Goal: Task Accomplishment & Management: Complete application form

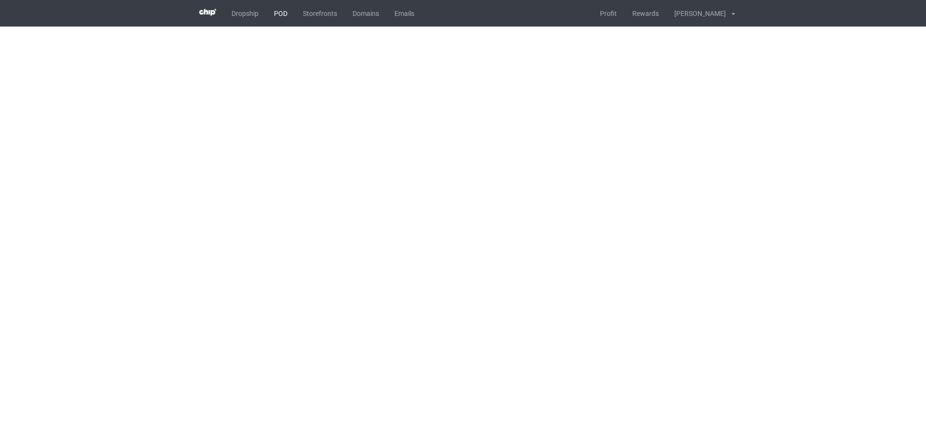
click at [278, 20] on link "POD" at bounding box center [280, 13] width 29 height 27
click at [279, 17] on link "POD" at bounding box center [280, 13] width 29 height 27
click at [278, 20] on link "POD" at bounding box center [280, 13] width 29 height 27
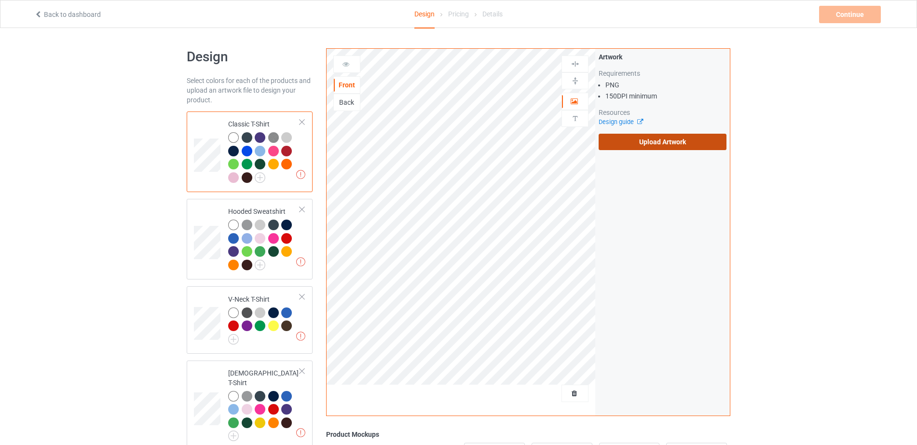
click at [641, 142] on label "Upload Artwork" at bounding box center [663, 142] width 128 height 16
click at [0, 0] on input "Upload Artwork" at bounding box center [0, 0] width 0 height 0
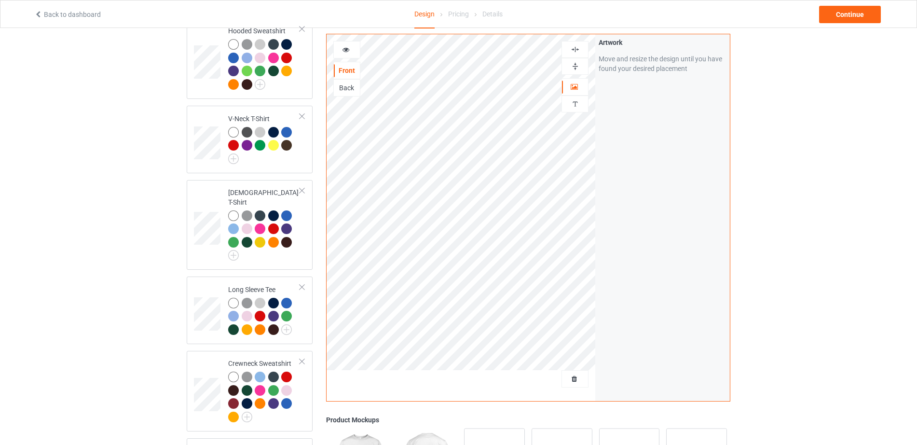
scroll to position [181, 0]
click at [848, 19] on div "Continue" at bounding box center [850, 14] width 62 height 17
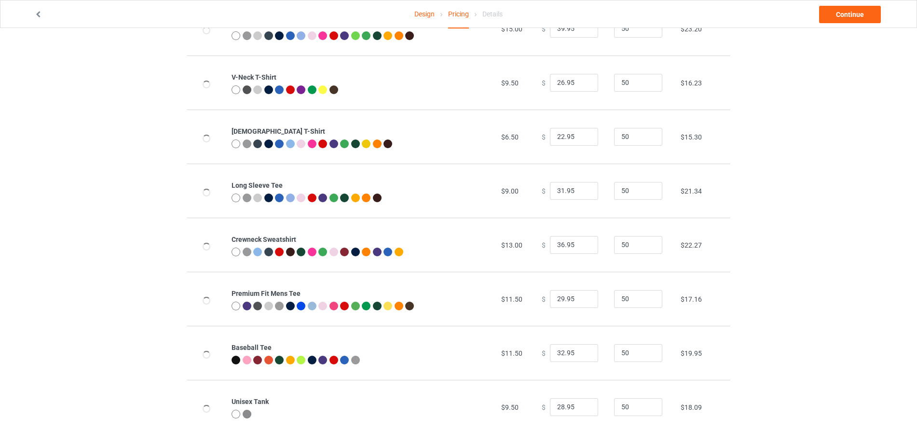
scroll to position [157, 0]
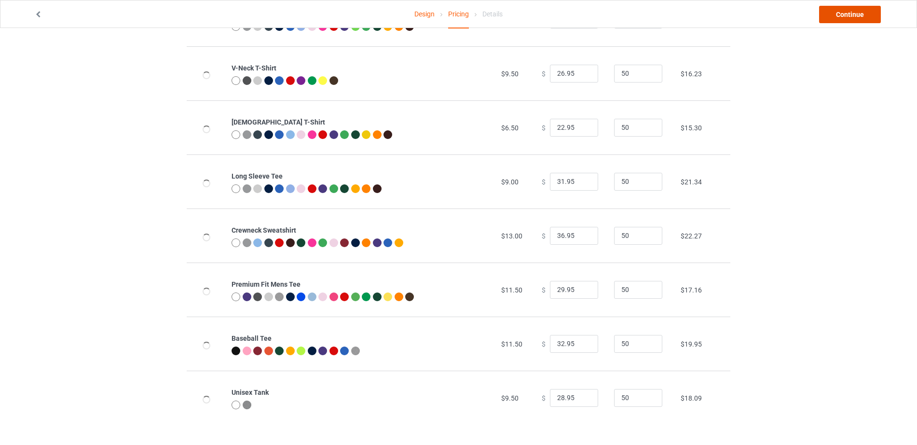
click at [847, 10] on link "Continue" at bounding box center [850, 14] width 62 height 17
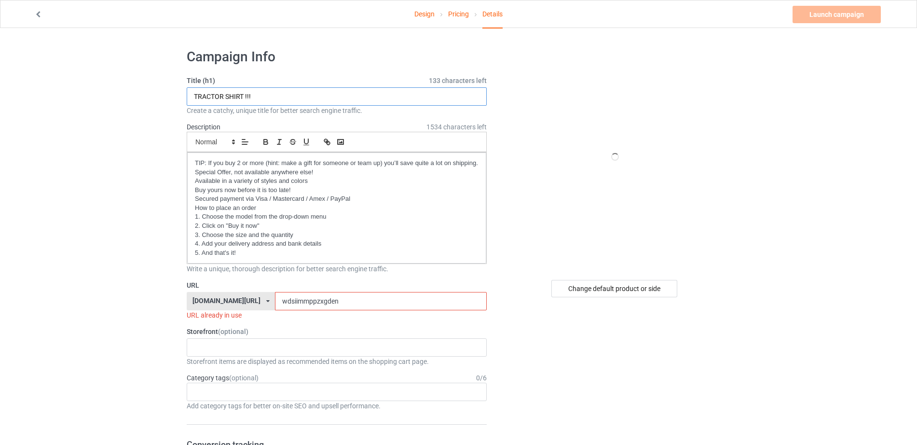
drag, startPoint x: 222, startPoint y: 99, endPoint x: 178, endPoint y: 101, distance: 44.4
drag, startPoint x: 243, startPoint y: 97, endPoint x: 145, endPoint y: 102, distance: 98.0
type input "CAMPING !!!"
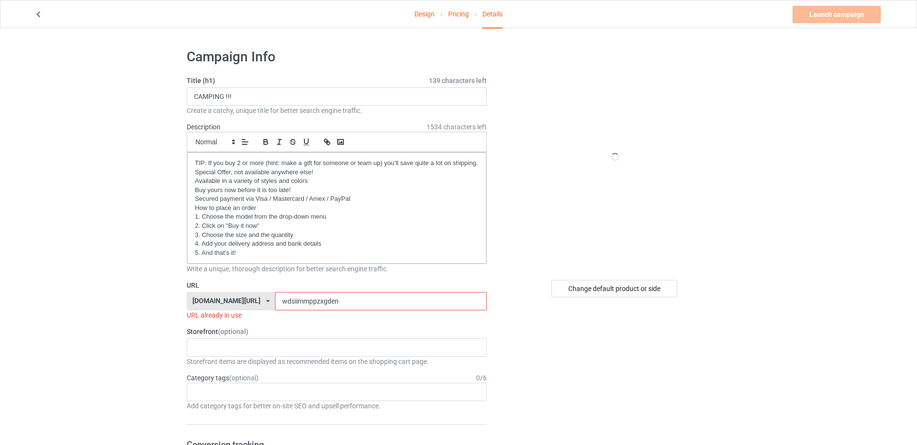
drag, startPoint x: 316, startPoint y: 297, endPoint x: 159, endPoint y: 288, distance: 157.0
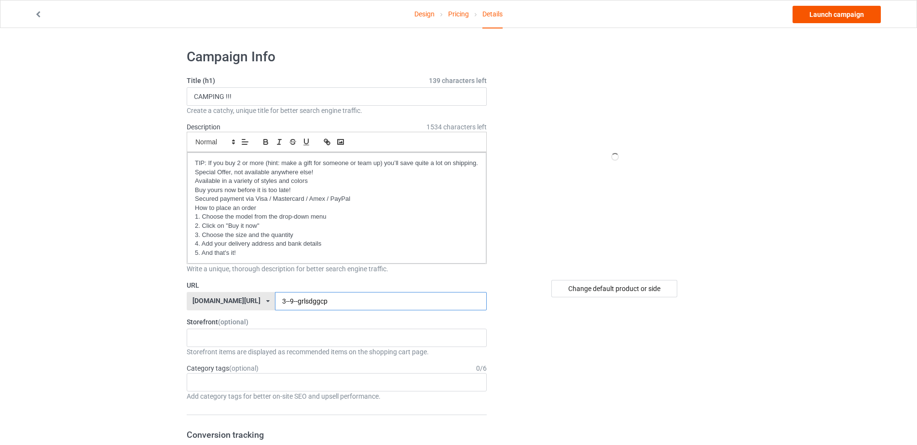
type input "3--9--grlsdggcp"
click at [832, 8] on link "Launch campaign" at bounding box center [836, 14] width 88 height 17
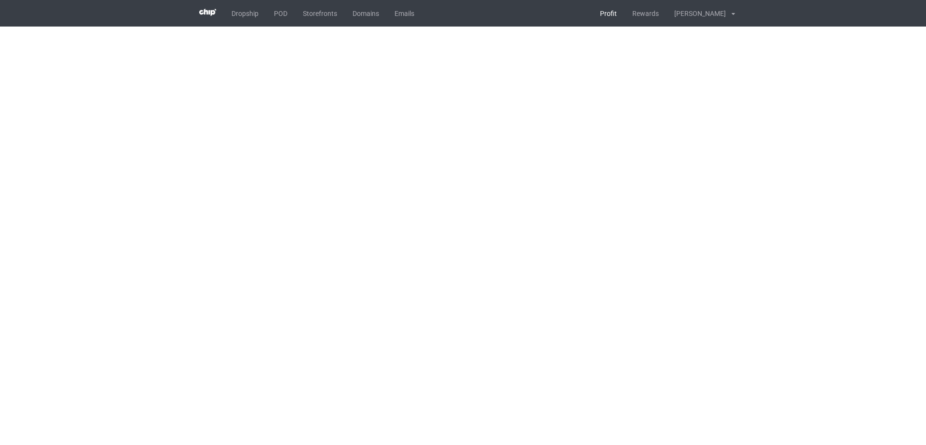
click at [604, 17] on link "Profit" at bounding box center [608, 13] width 32 height 27
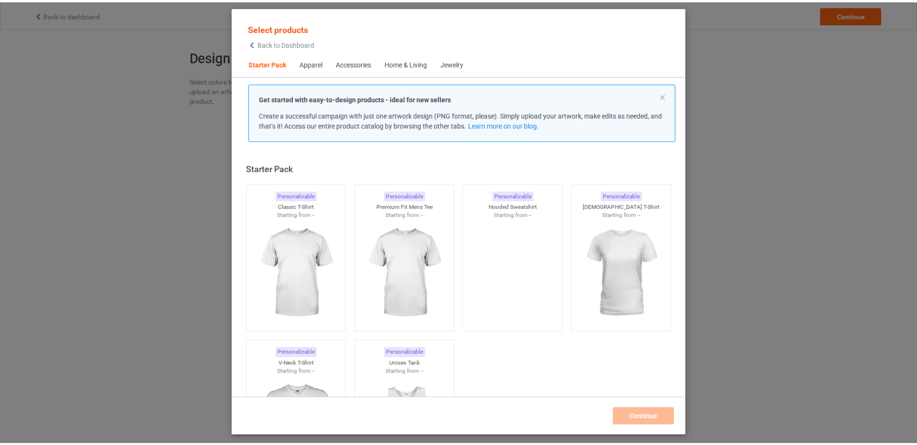
scroll to position [13, 0]
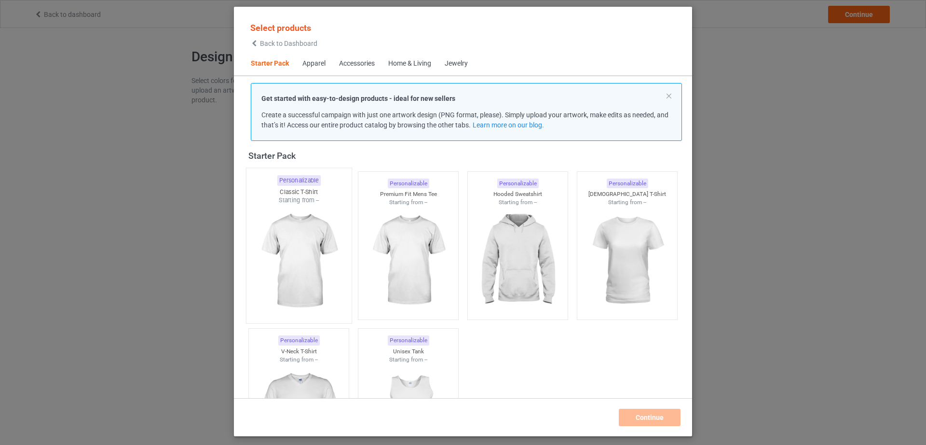
click at [319, 262] on img at bounding box center [298, 260] width 91 height 113
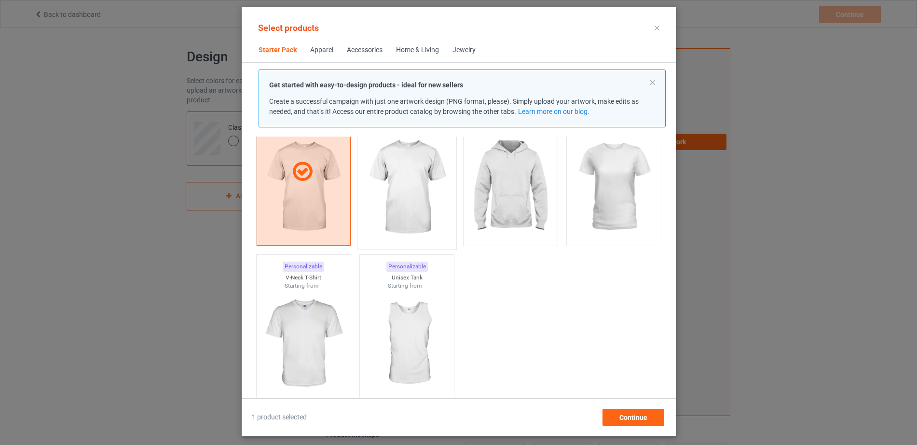
scroll to position [13, 0]
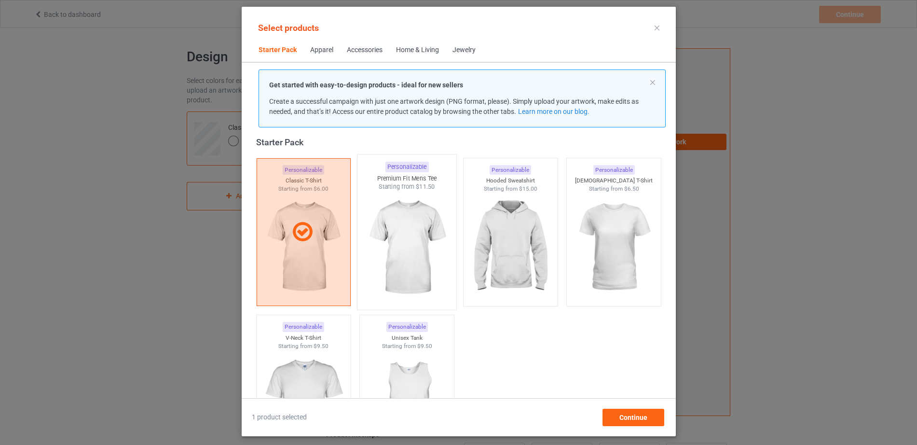
click at [399, 240] on img at bounding box center [406, 247] width 91 height 113
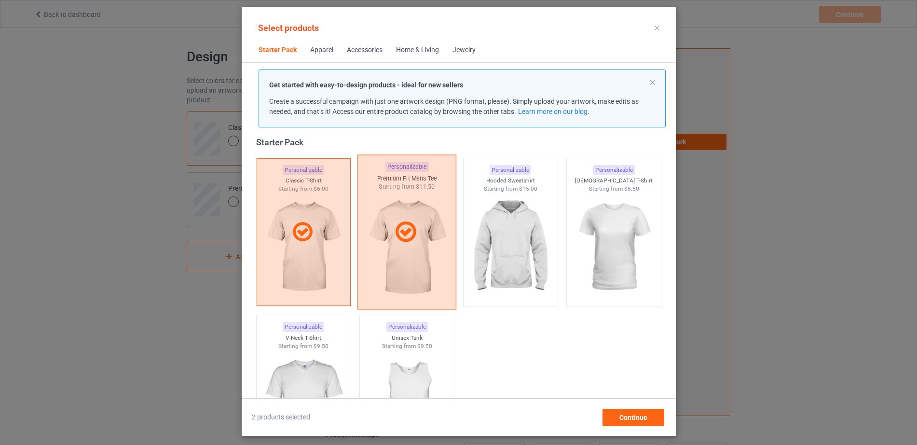
click at [407, 232] on icon at bounding box center [406, 232] width 28 height 24
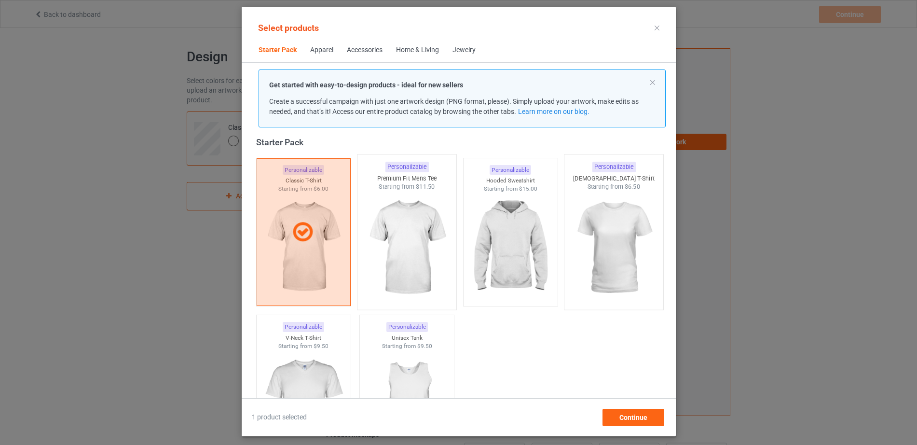
click at [619, 231] on img at bounding box center [613, 247] width 91 height 113
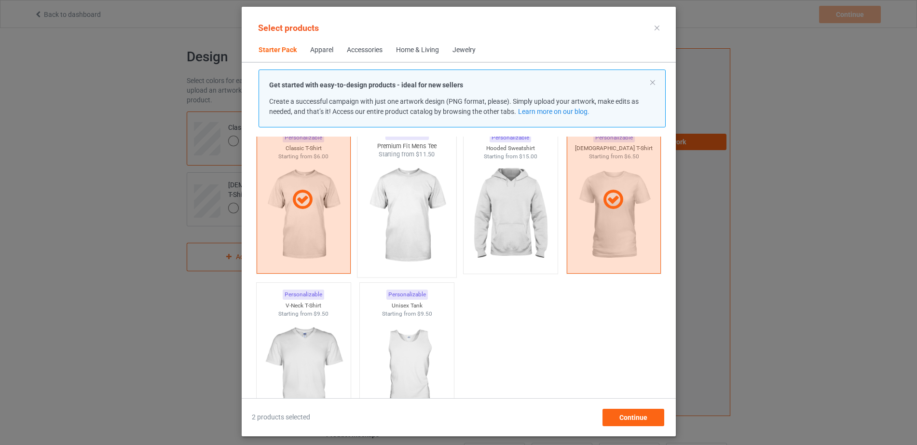
scroll to position [73, 0]
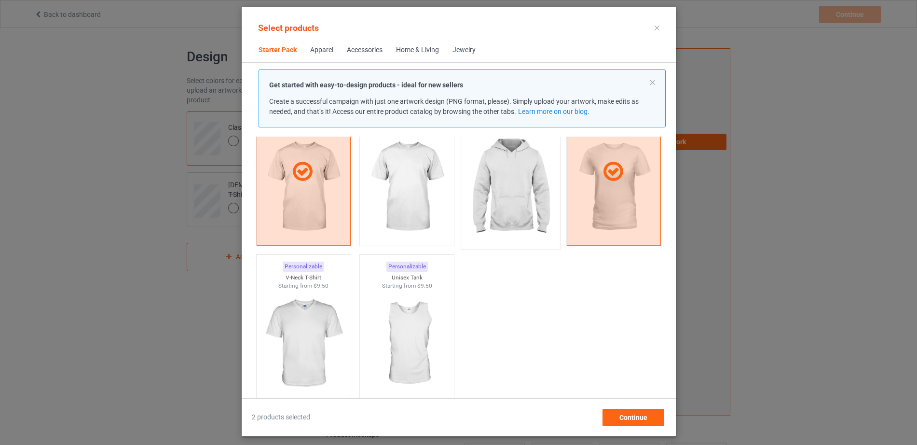
click at [517, 214] on img at bounding box center [510, 187] width 91 height 113
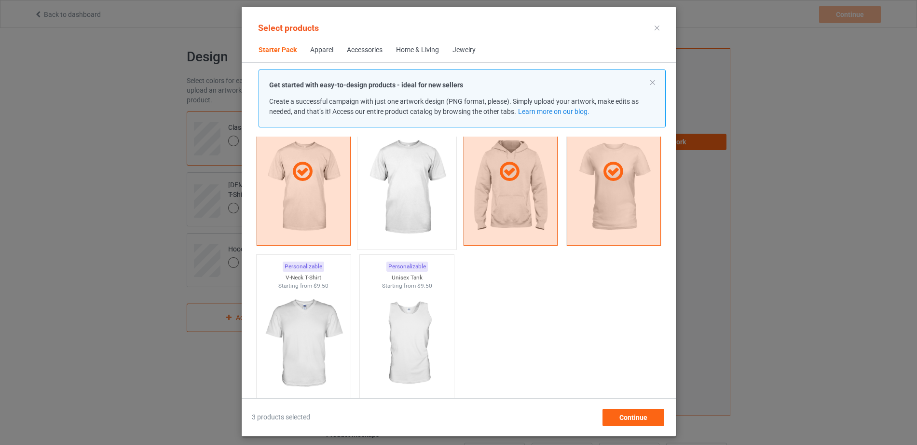
click at [383, 197] on img at bounding box center [406, 187] width 91 height 113
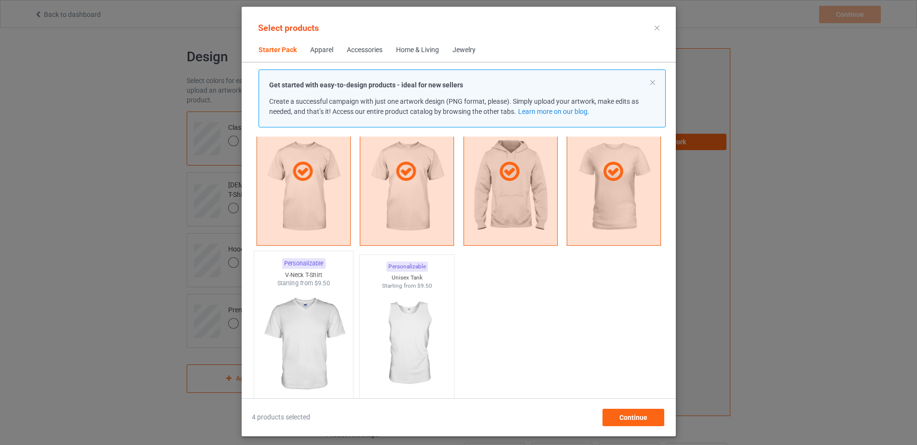
click at [301, 339] on img at bounding box center [303, 343] width 91 height 113
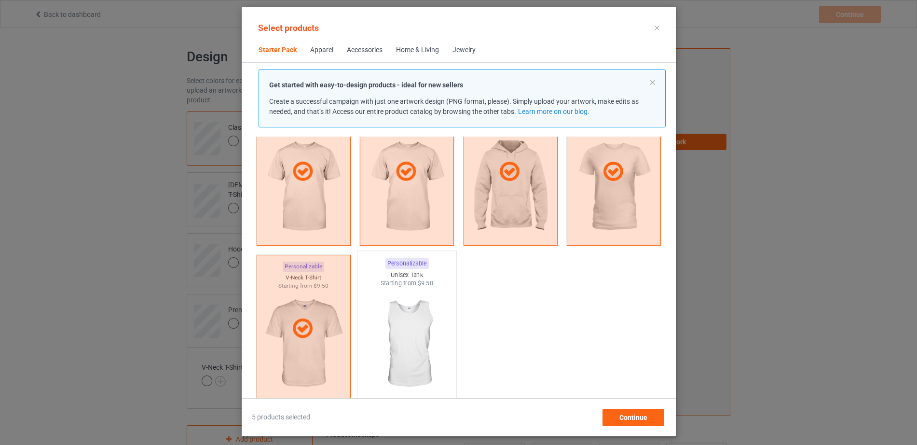
click at [396, 339] on img at bounding box center [406, 343] width 91 height 113
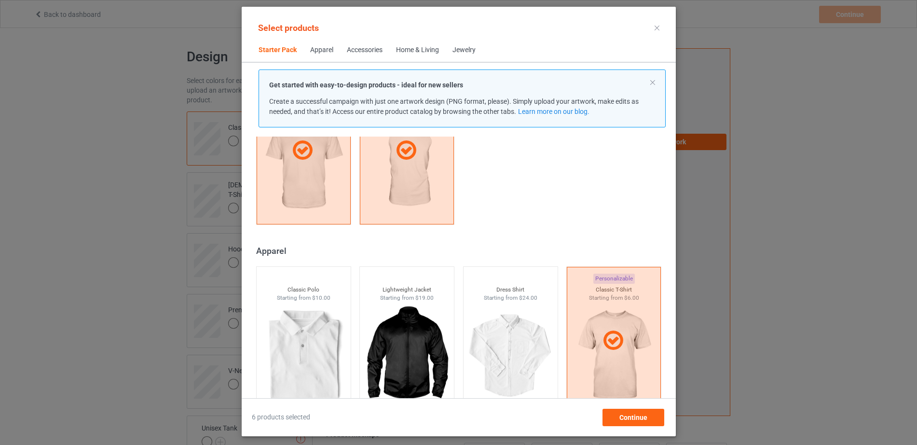
scroll to position [254, 0]
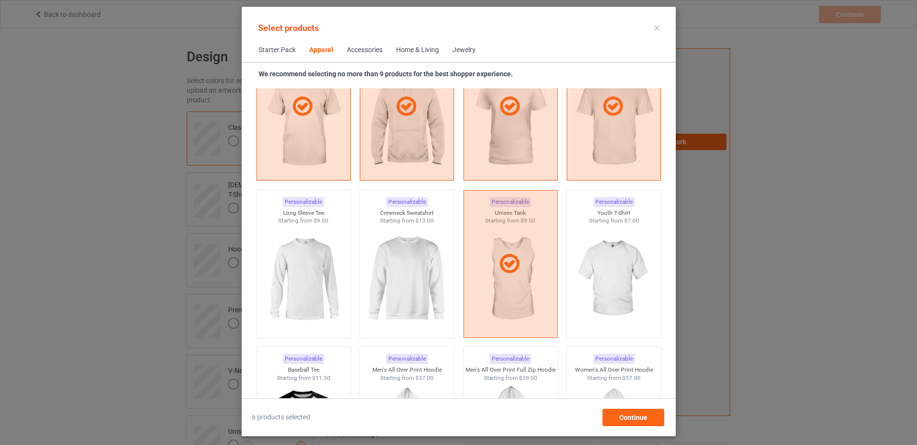
scroll to position [615, 0]
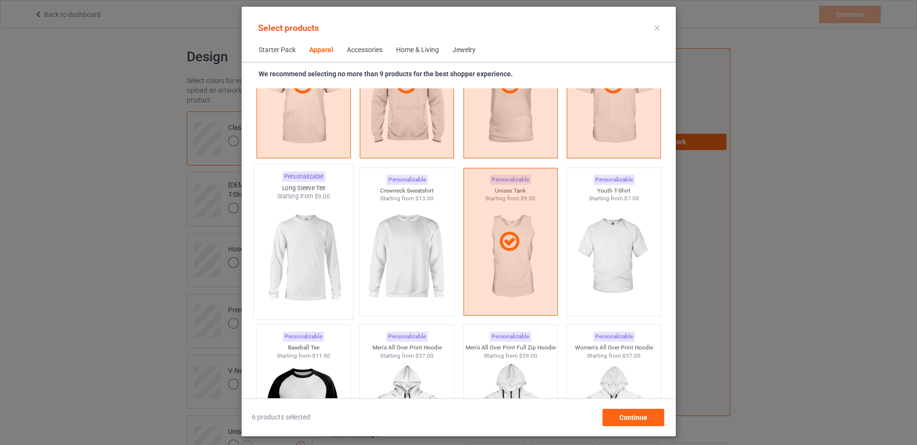
click at [313, 254] on img at bounding box center [303, 257] width 91 height 113
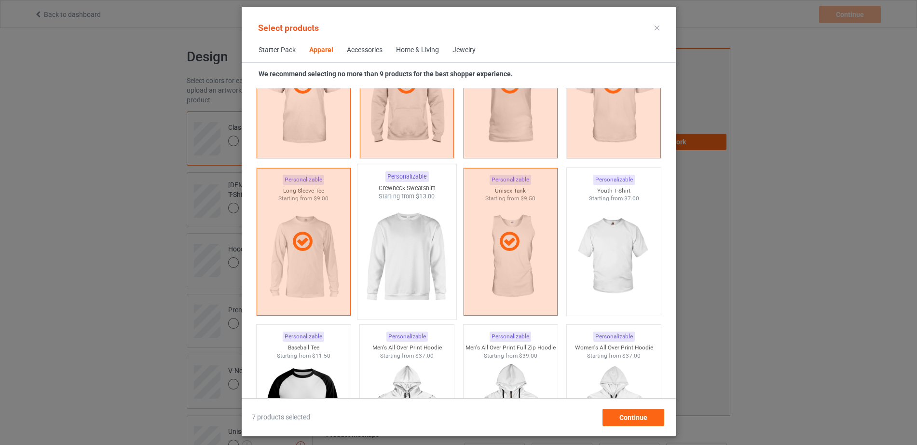
click at [390, 252] on img at bounding box center [406, 257] width 91 height 113
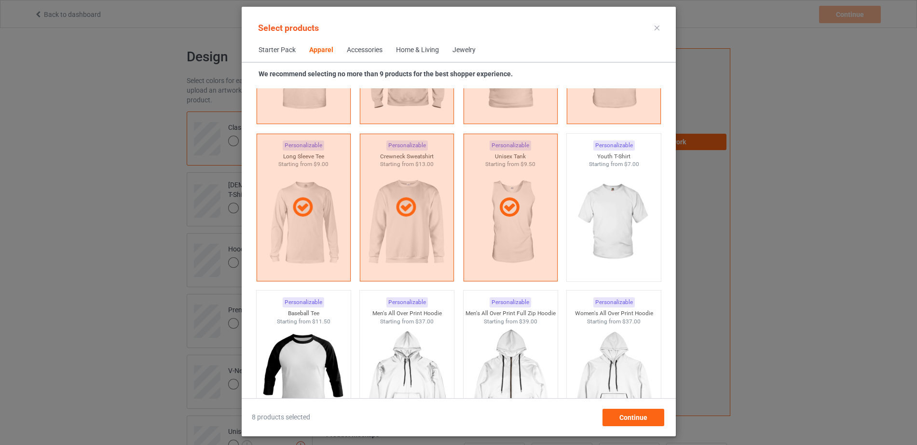
scroll to position [676, 0]
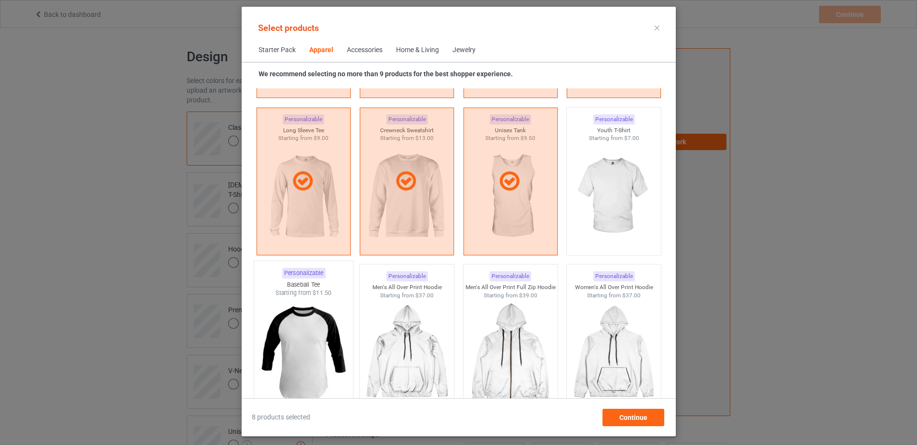
click at [321, 343] on img at bounding box center [303, 353] width 91 height 113
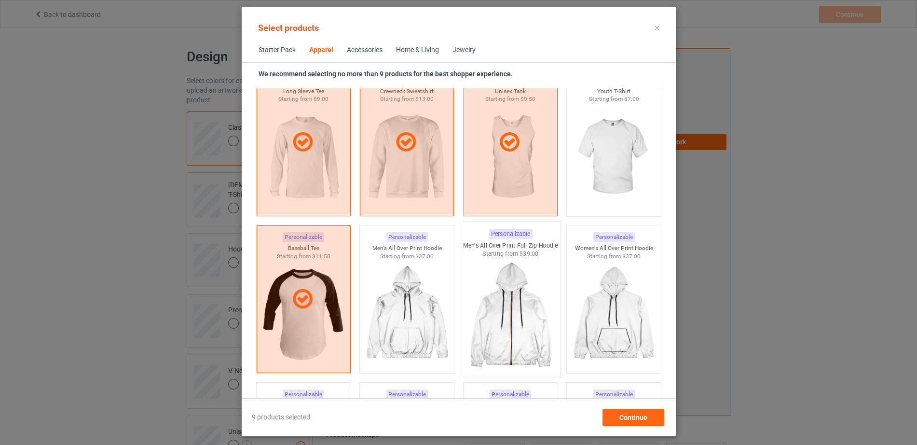
scroll to position [736, 0]
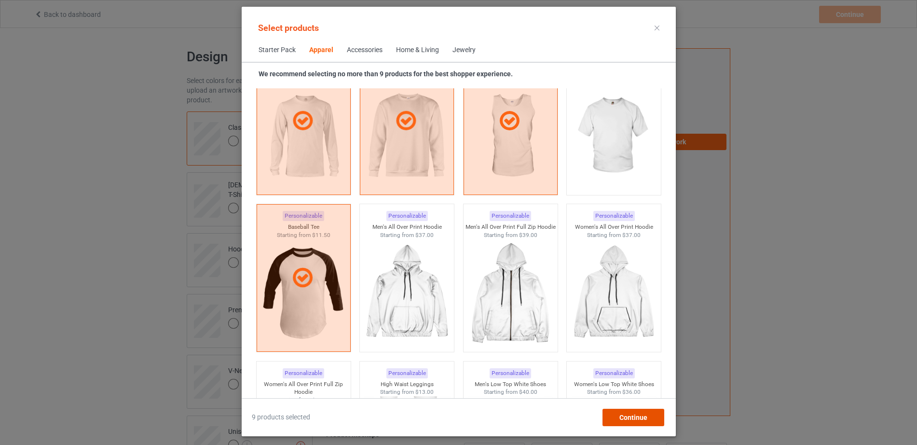
click at [647, 419] on span "Continue" at bounding box center [633, 417] width 28 height 8
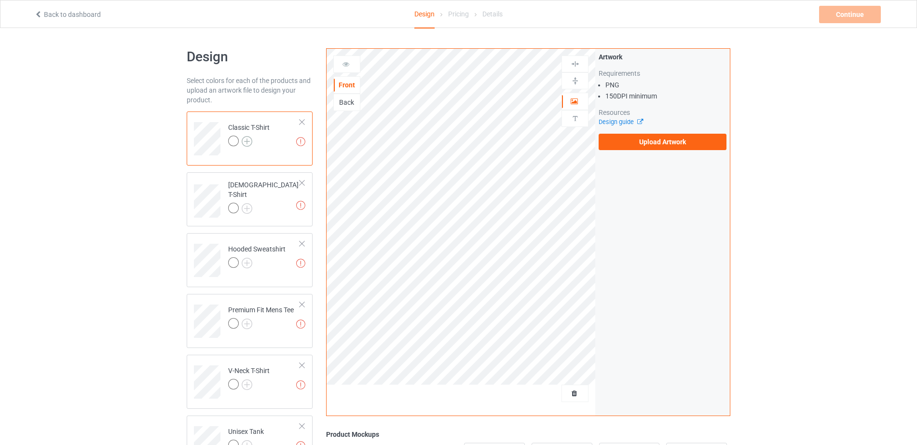
click at [248, 145] on img at bounding box center [247, 141] width 11 height 11
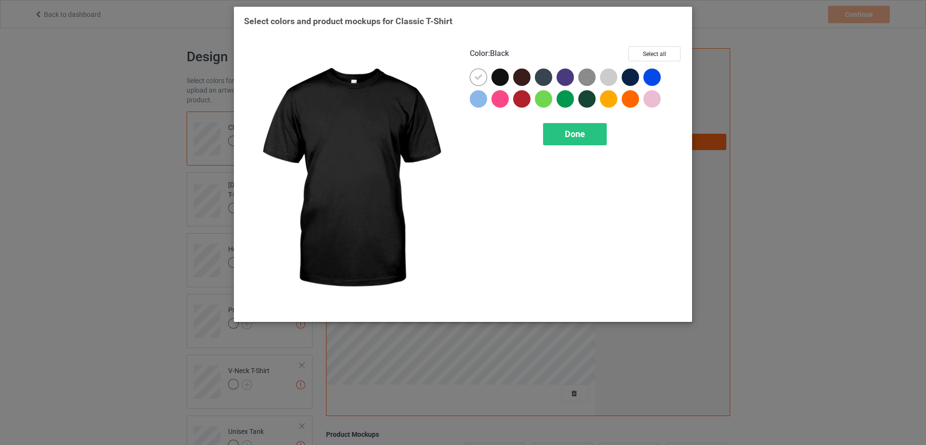
click at [494, 82] on div at bounding box center [499, 76] width 17 height 17
click at [493, 80] on div at bounding box center [499, 76] width 17 height 17
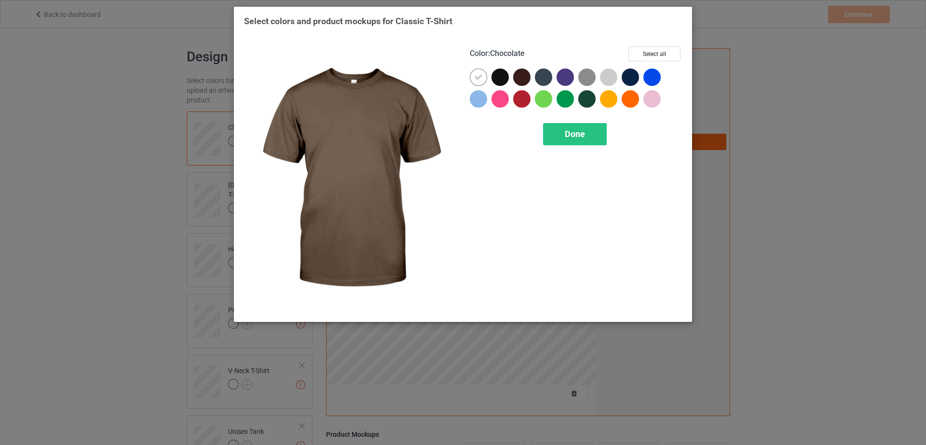
click at [520, 83] on div at bounding box center [521, 76] width 17 height 17
click at [521, 79] on icon at bounding box center [521, 77] width 9 height 9
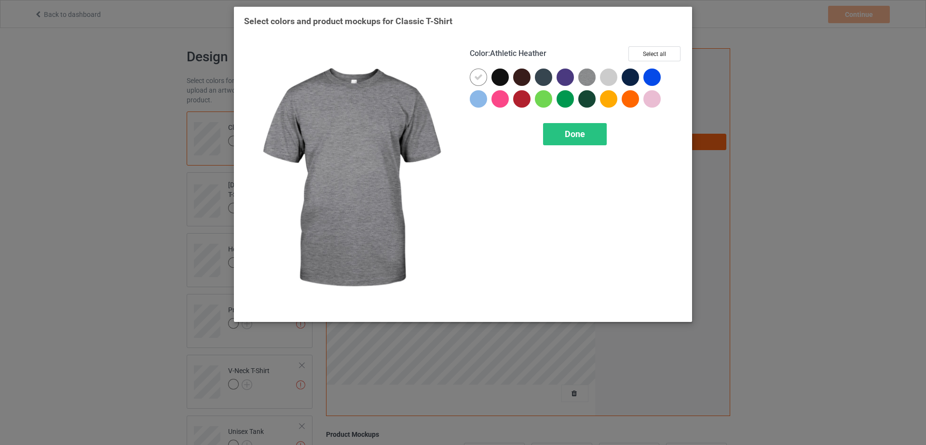
click at [584, 78] on img at bounding box center [586, 76] width 17 height 17
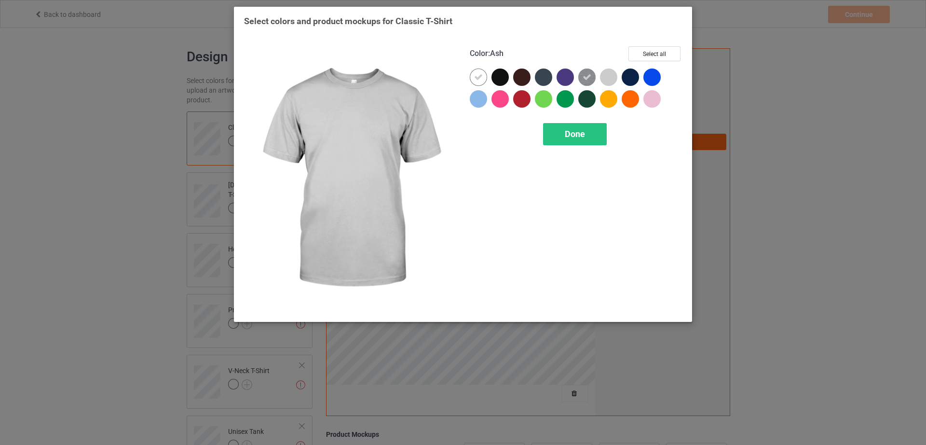
click at [609, 76] on div at bounding box center [608, 76] width 17 height 17
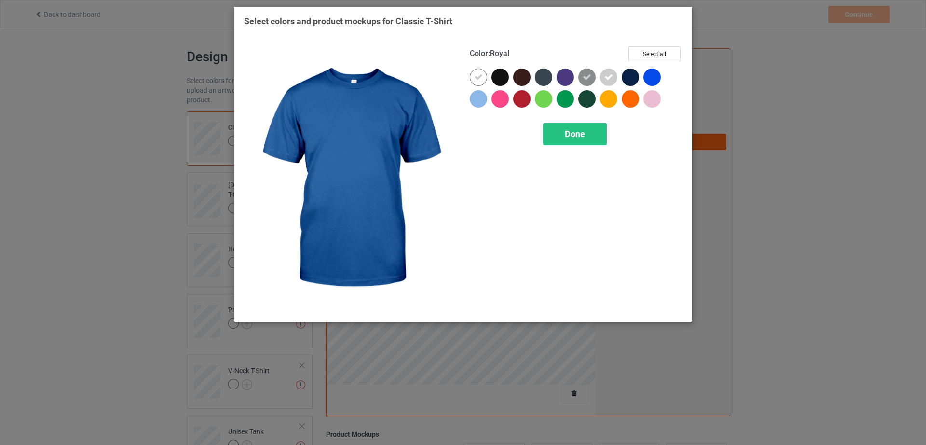
click at [647, 75] on div at bounding box center [651, 76] width 17 height 17
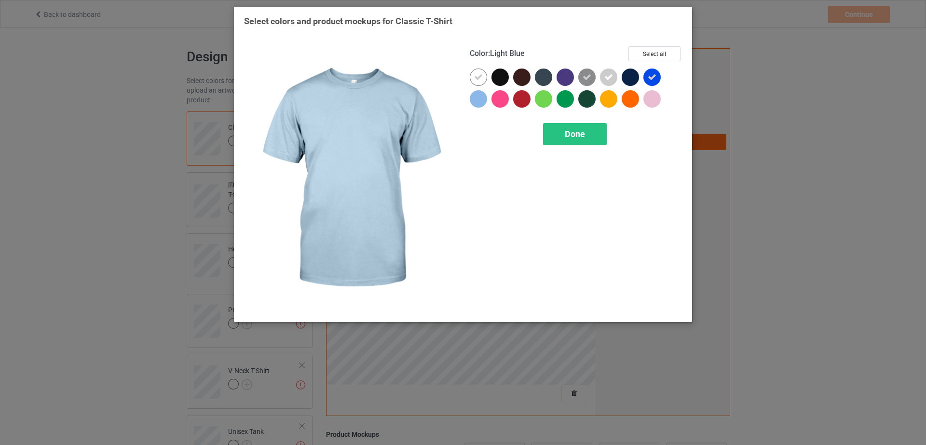
click at [473, 102] on div at bounding box center [478, 98] width 17 height 17
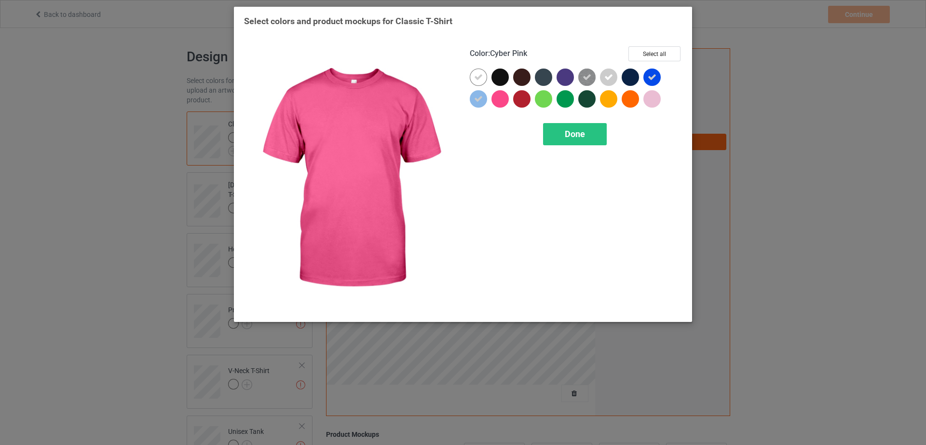
click at [501, 102] on div at bounding box center [499, 98] width 17 height 17
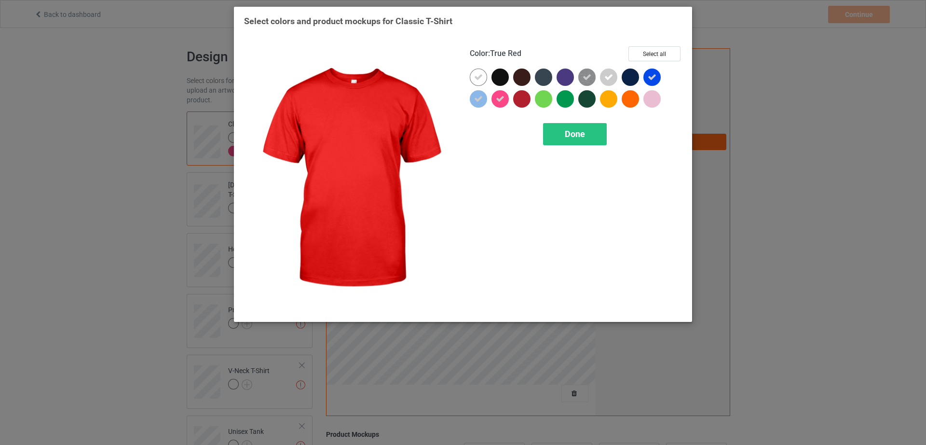
click at [523, 100] on div at bounding box center [521, 98] width 17 height 17
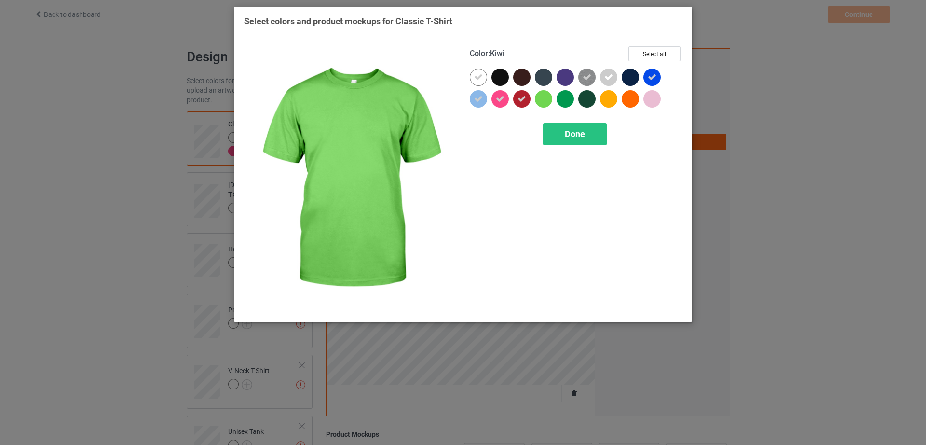
click at [544, 98] on div at bounding box center [543, 98] width 17 height 17
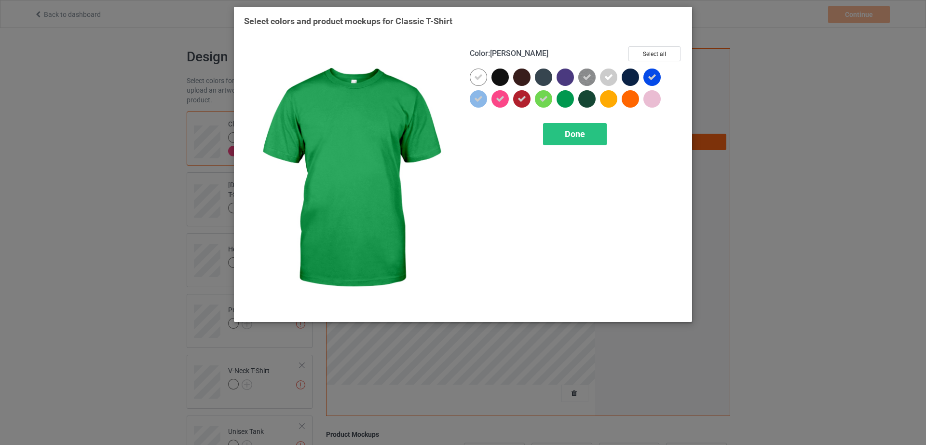
click at [564, 98] on div at bounding box center [565, 98] width 17 height 17
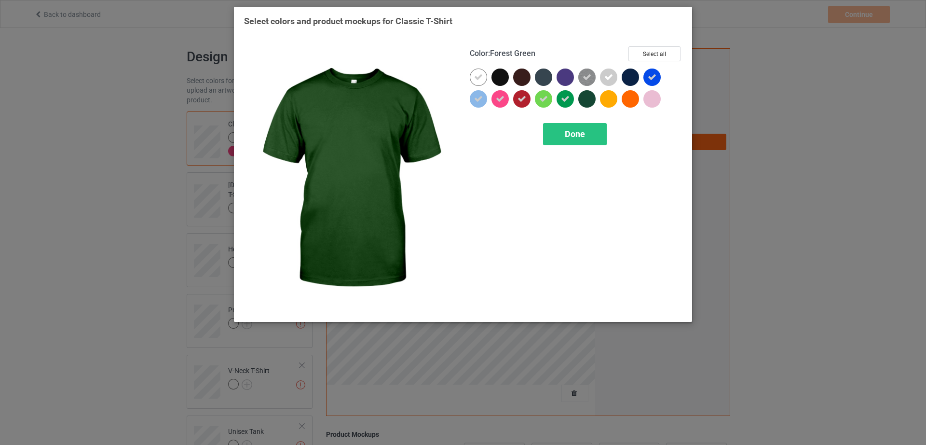
click at [588, 98] on div at bounding box center [586, 98] width 17 height 17
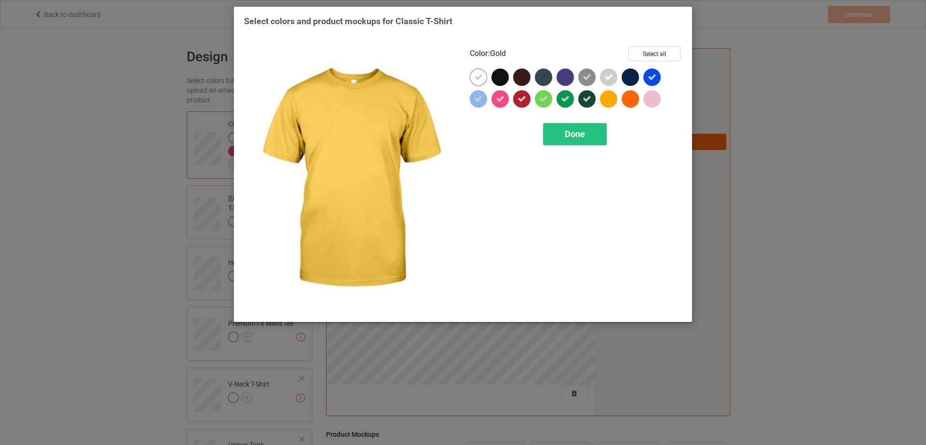
click at [606, 99] on div at bounding box center [608, 98] width 17 height 17
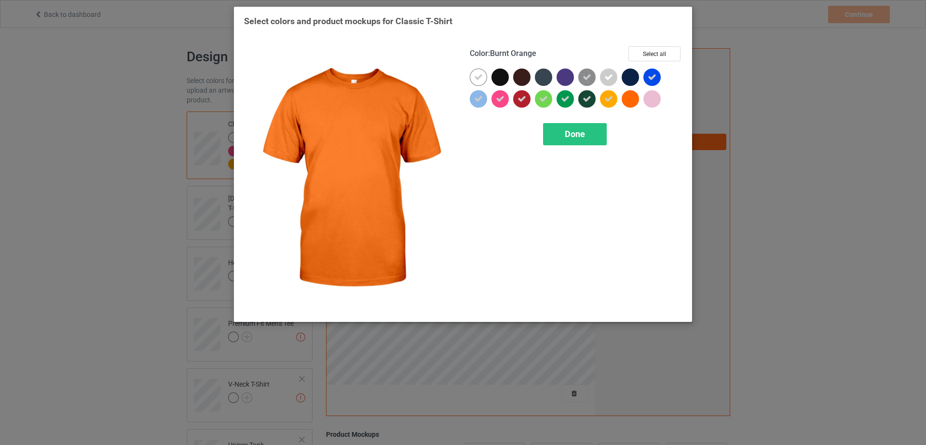
click at [628, 99] on div at bounding box center [630, 98] width 17 height 17
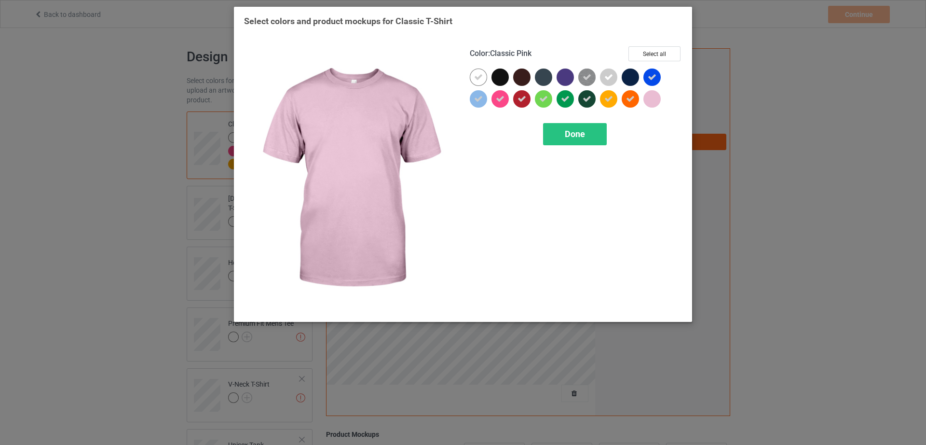
click at [651, 99] on div at bounding box center [651, 98] width 17 height 17
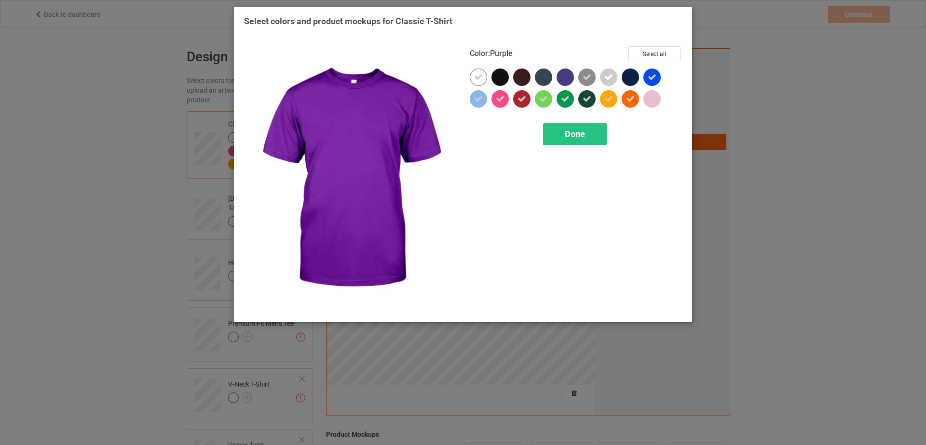
click at [568, 82] on div at bounding box center [565, 76] width 17 height 17
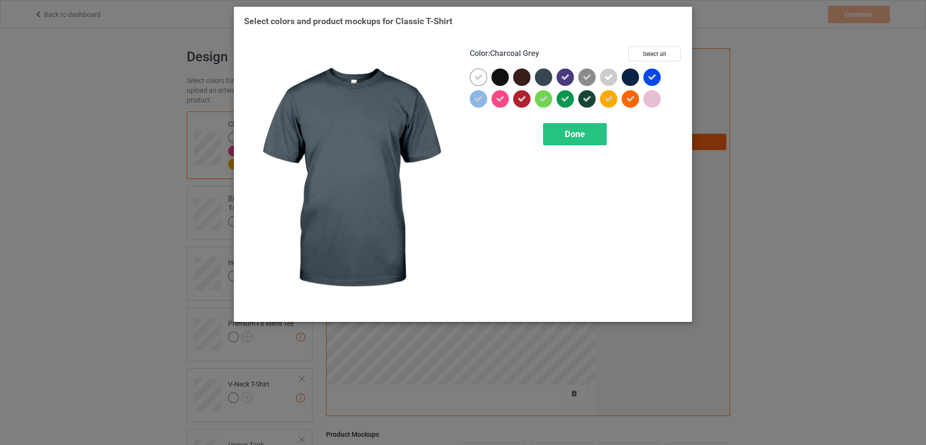
click at [543, 81] on div at bounding box center [543, 76] width 17 height 17
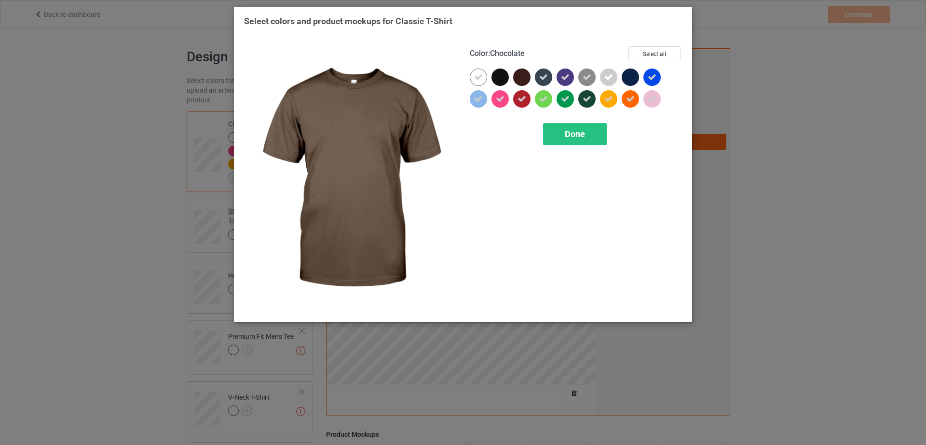
click at [524, 81] on div at bounding box center [521, 76] width 17 height 17
click at [524, 81] on icon at bounding box center [521, 77] width 9 height 9
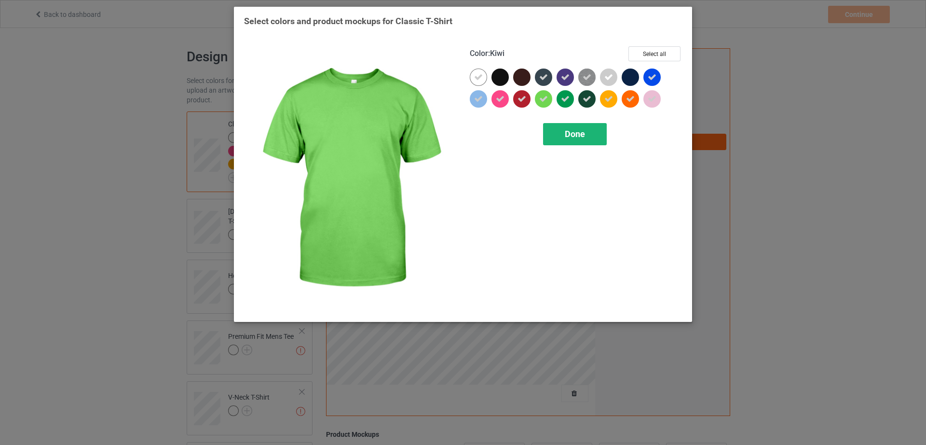
click at [586, 138] on div "Done" at bounding box center [575, 134] width 64 height 22
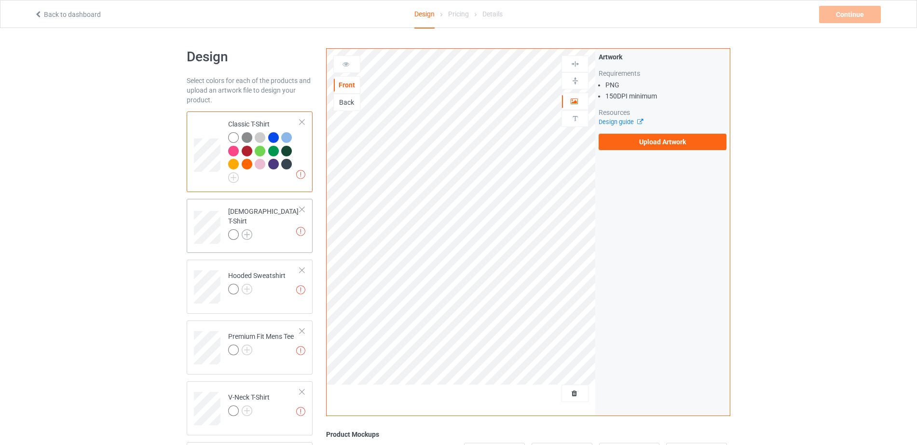
click at [248, 231] on img at bounding box center [247, 234] width 11 height 11
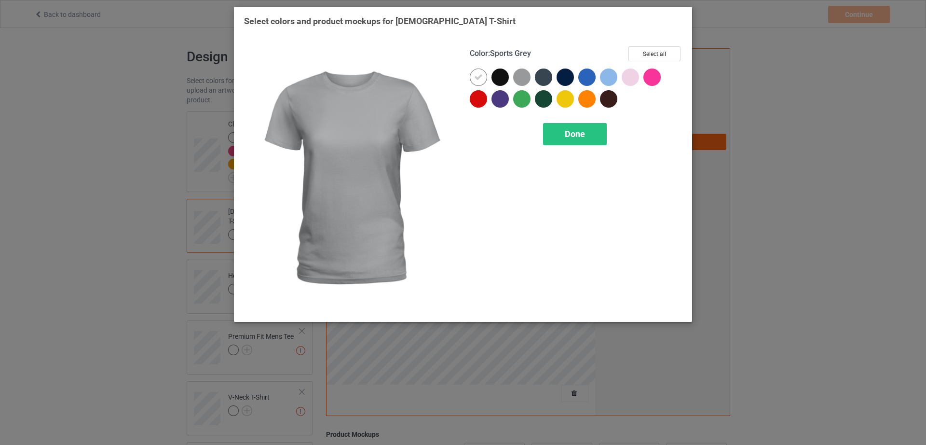
click at [525, 79] on div at bounding box center [521, 76] width 17 height 17
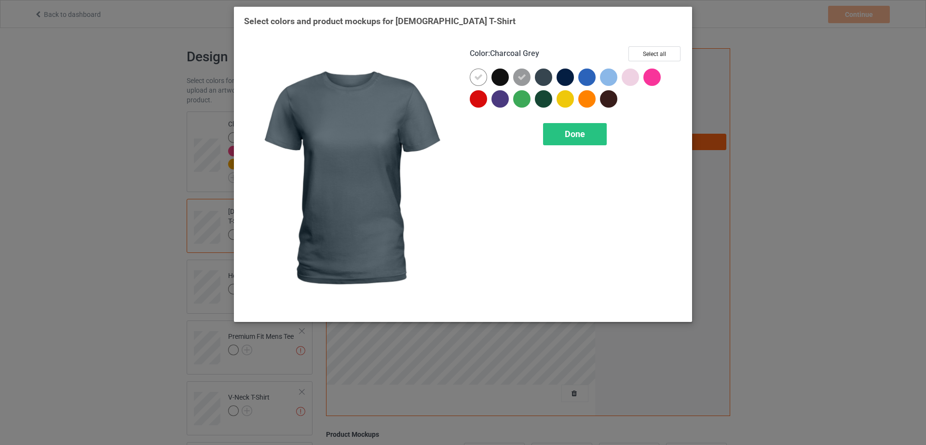
click at [544, 79] on div at bounding box center [543, 76] width 17 height 17
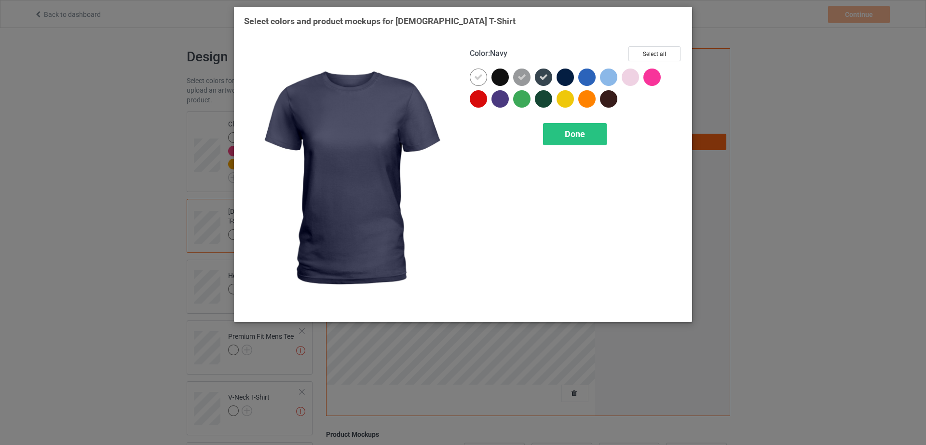
click at [570, 79] on div at bounding box center [565, 76] width 17 height 17
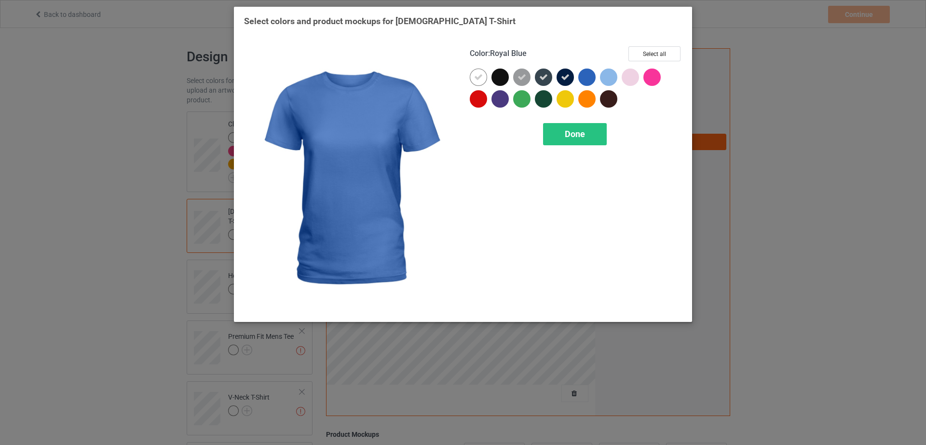
click at [589, 78] on div at bounding box center [586, 76] width 17 height 17
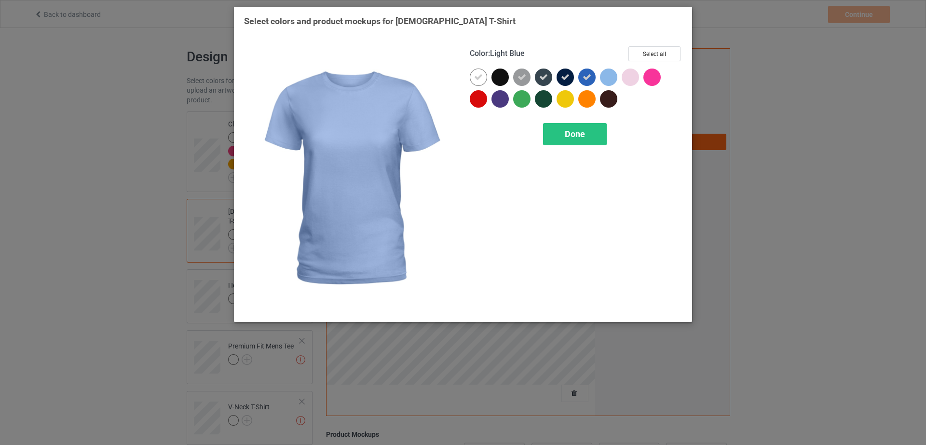
click at [609, 78] on div at bounding box center [608, 76] width 17 height 17
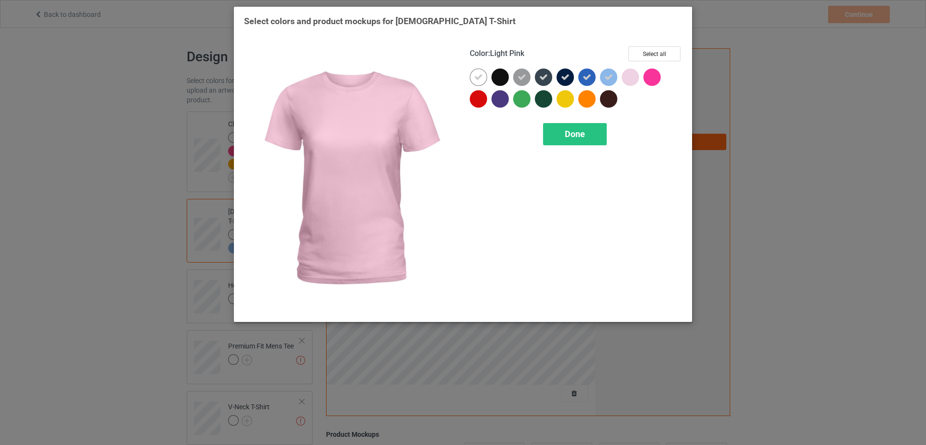
click at [635, 78] on div at bounding box center [630, 76] width 17 height 17
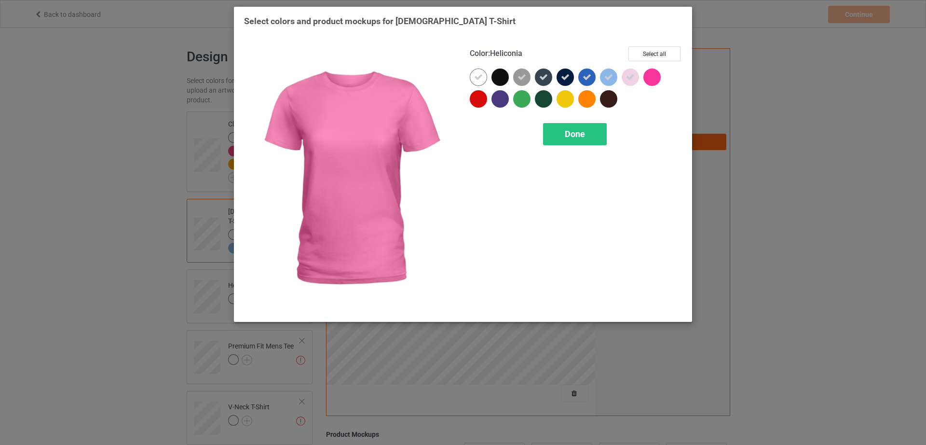
click at [648, 78] on div at bounding box center [651, 76] width 17 height 17
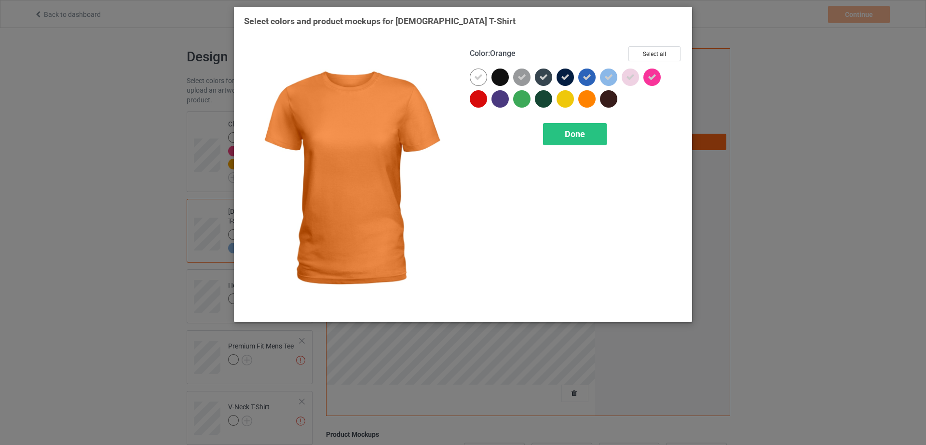
click at [583, 94] on div at bounding box center [586, 98] width 17 height 17
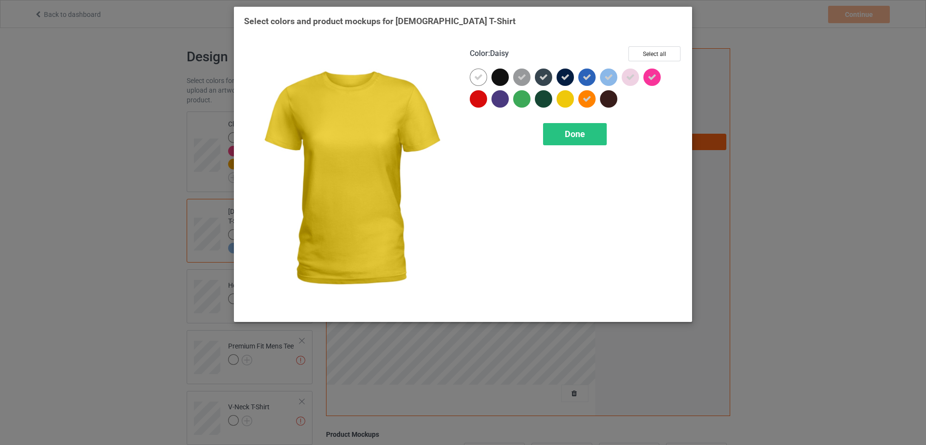
click at [560, 100] on div at bounding box center [565, 98] width 17 height 17
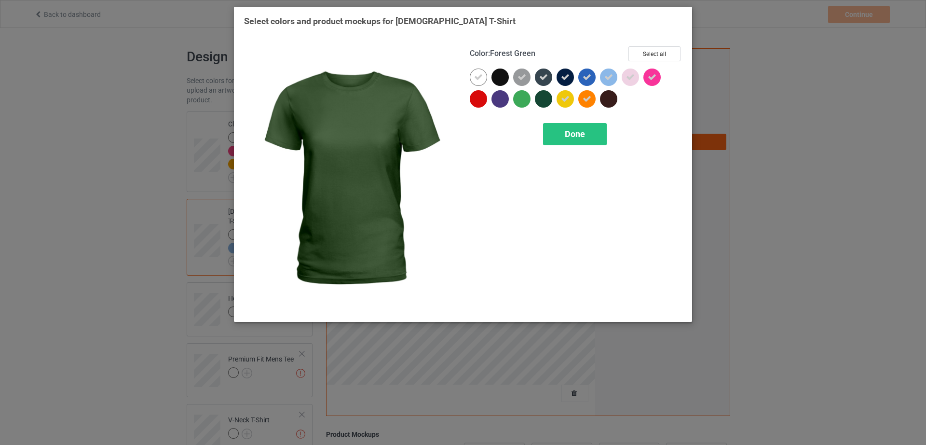
click at [539, 102] on div at bounding box center [543, 98] width 17 height 17
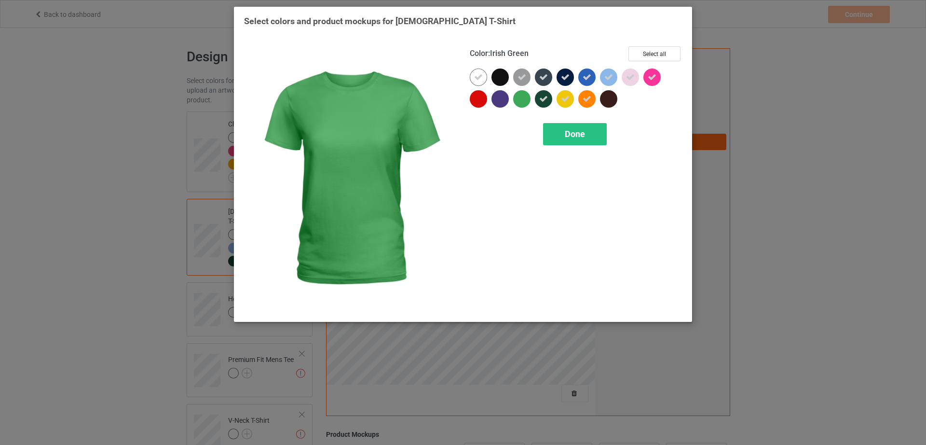
click at [516, 102] on div at bounding box center [521, 98] width 17 height 17
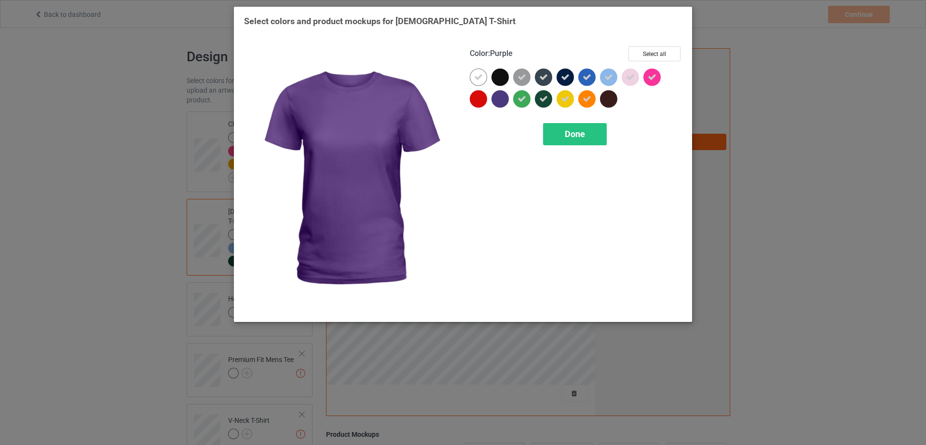
click at [503, 102] on div at bounding box center [499, 98] width 17 height 17
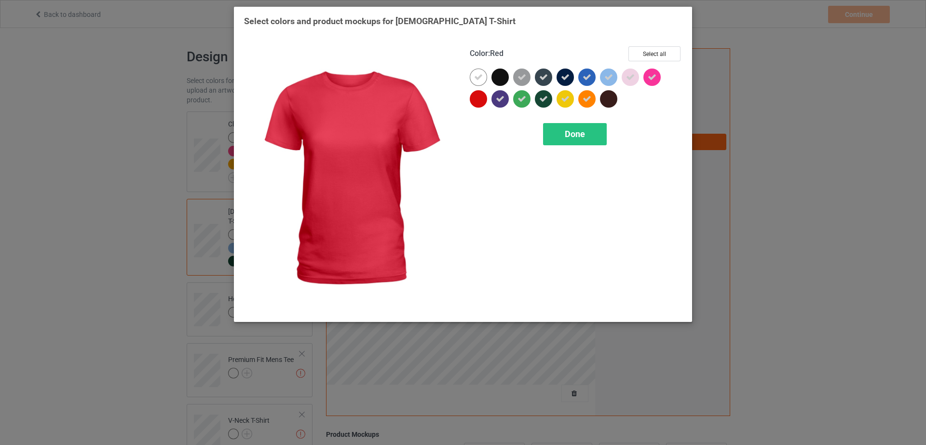
click at [482, 100] on div at bounding box center [478, 98] width 17 height 17
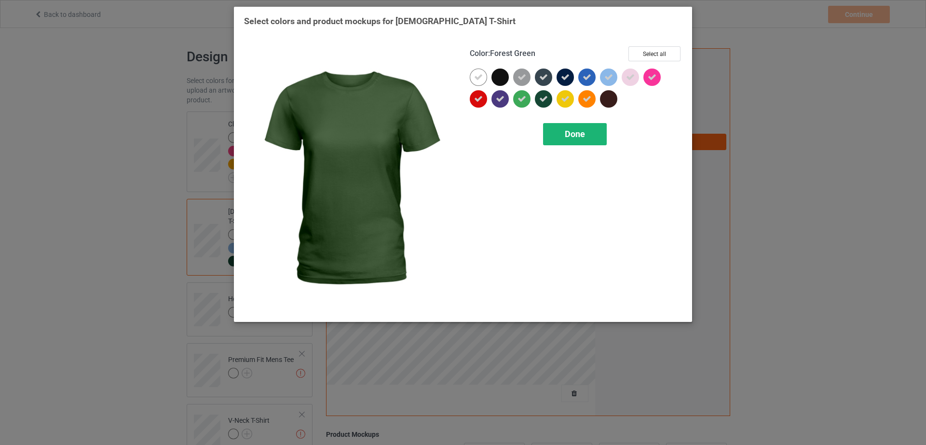
click at [571, 125] on div "Done" at bounding box center [575, 134] width 64 height 22
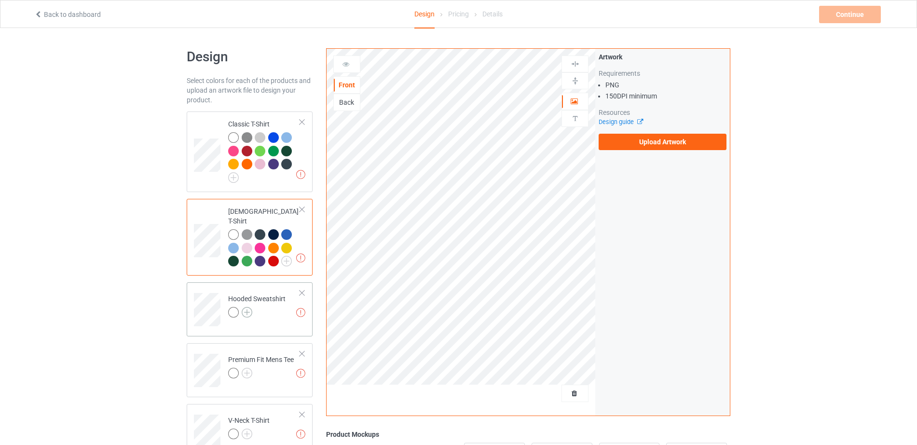
click at [246, 307] on img at bounding box center [247, 312] width 11 height 11
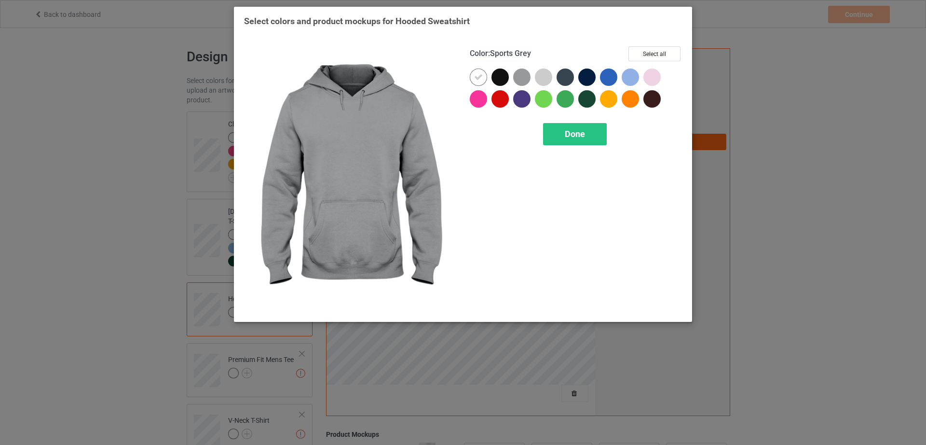
click at [523, 81] on div at bounding box center [521, 76] width 17 height 17
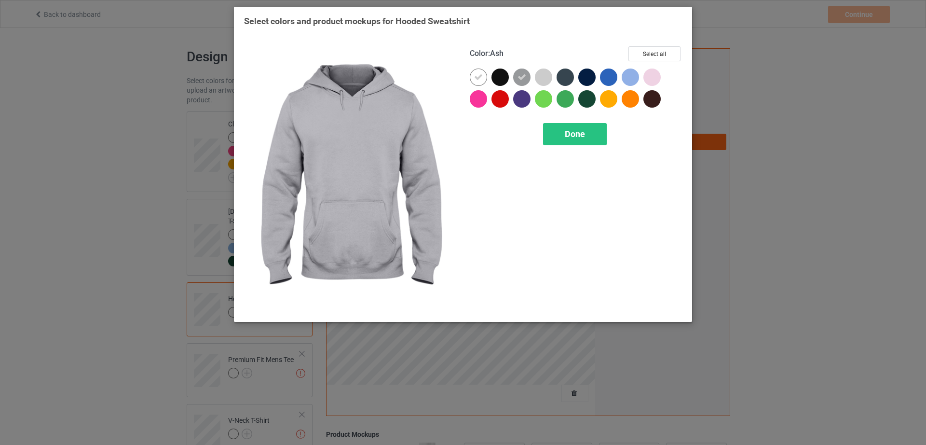
click at [543, 79] on div at bounding box center [543, 76] width 17 height 17
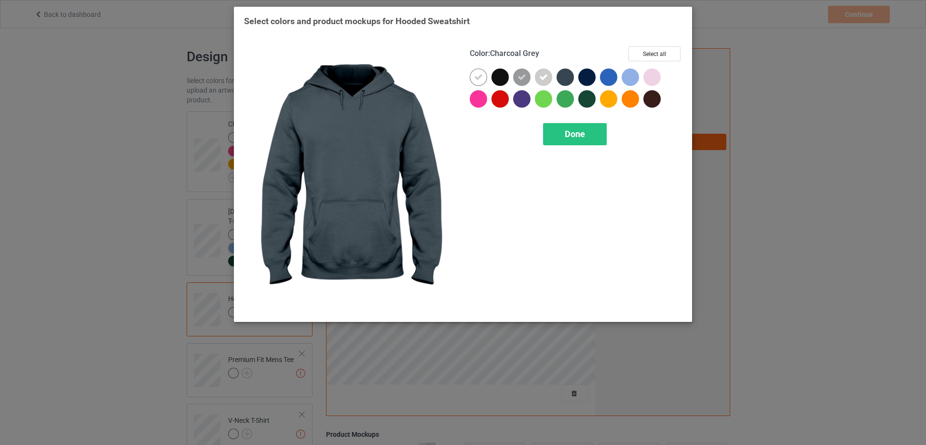
click at [570, 77] on div at bounding box center [565, 76] width 17 height 17
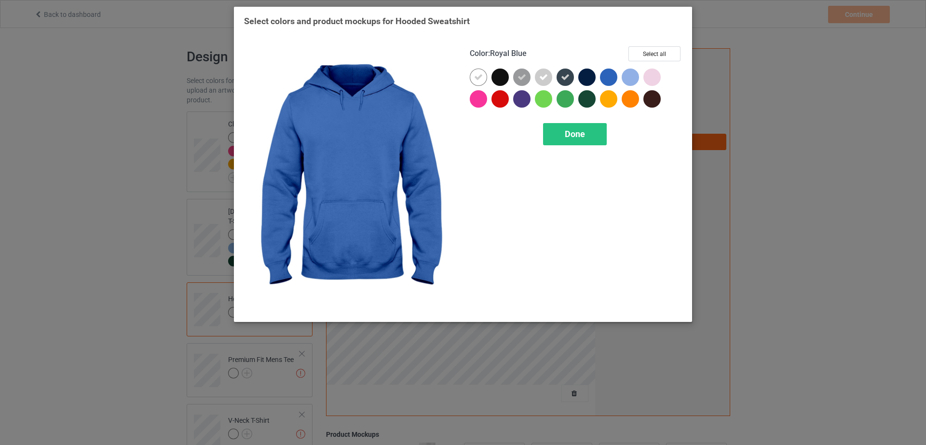
click at [607, 77] on div at bounding box center [608, 76] width 17 height 17
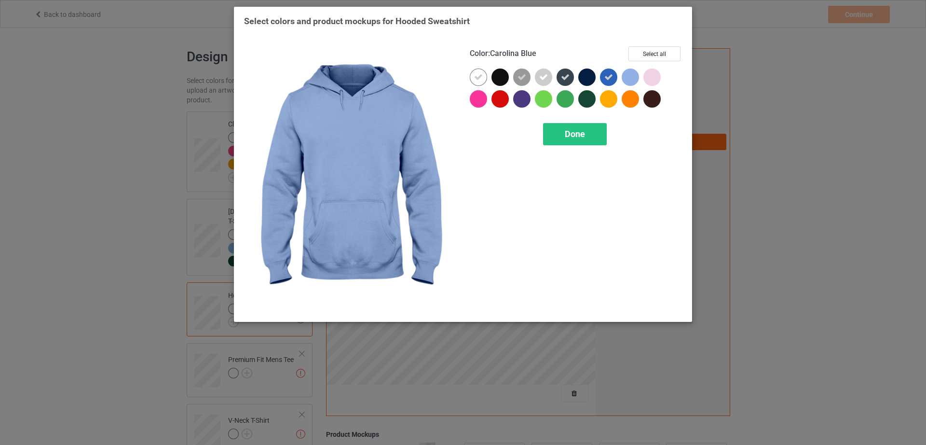
click at [629, 80] on div at bounding box center [630, 76] width 17 height 17
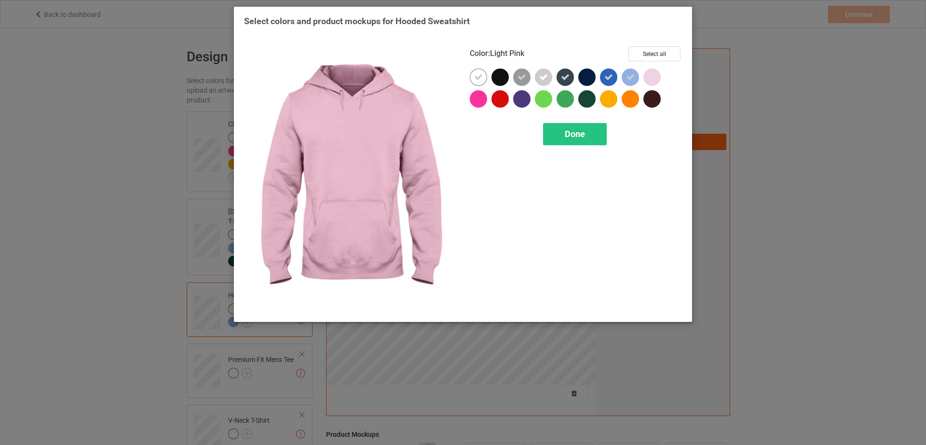
click at [654, 78] on div at bounding box center [651, 76] width 17 height 17
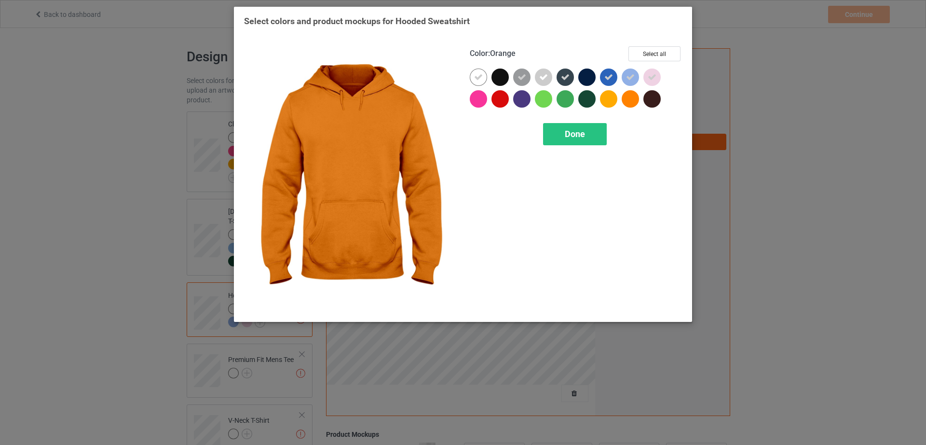
click at [629, 95] on div at bounding box center [630, 98] width 17 height 17
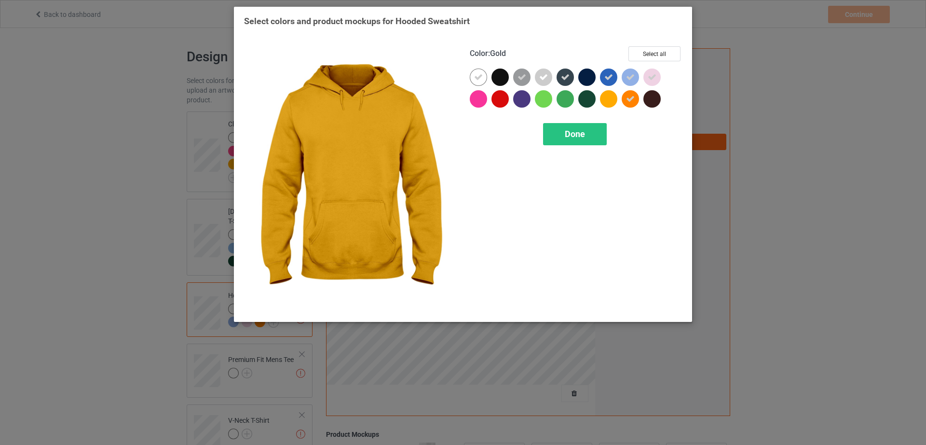
click at [608, 98] on div at bounding box center [608, 98] width 17 height 17
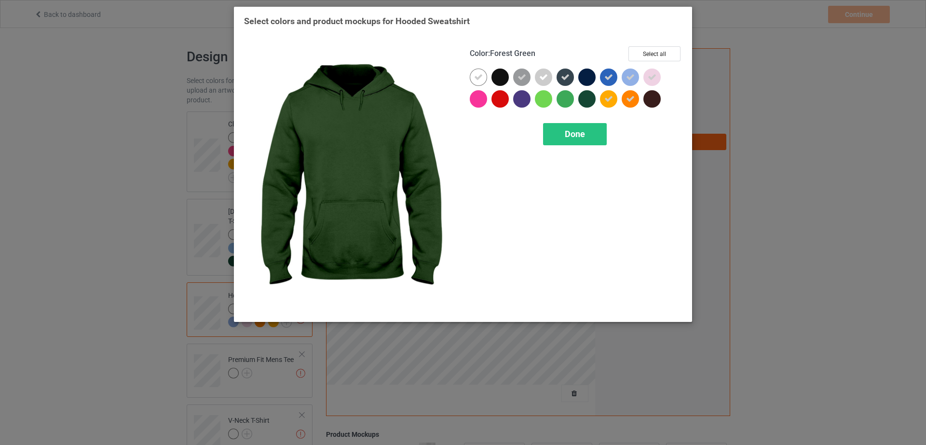
click at [583, 101] on div at bounding box center [586, 98] width 17 height 17
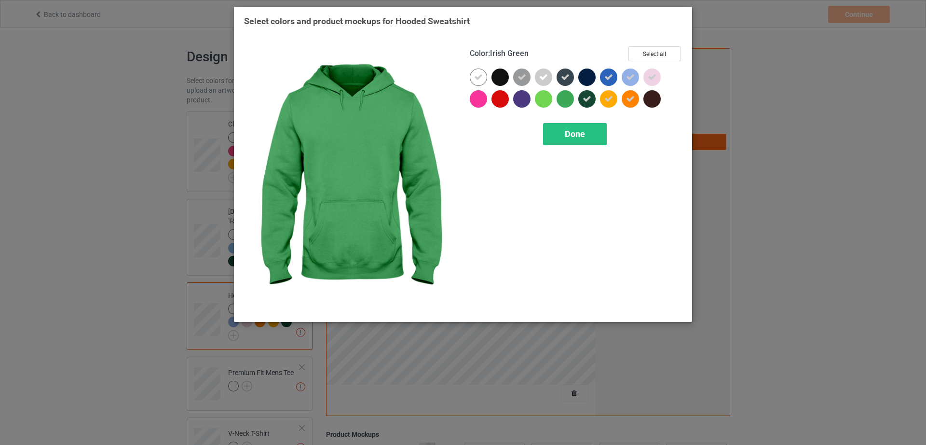
click at [568, 102] on div at bounding box center [565, 98] width 17 height 17
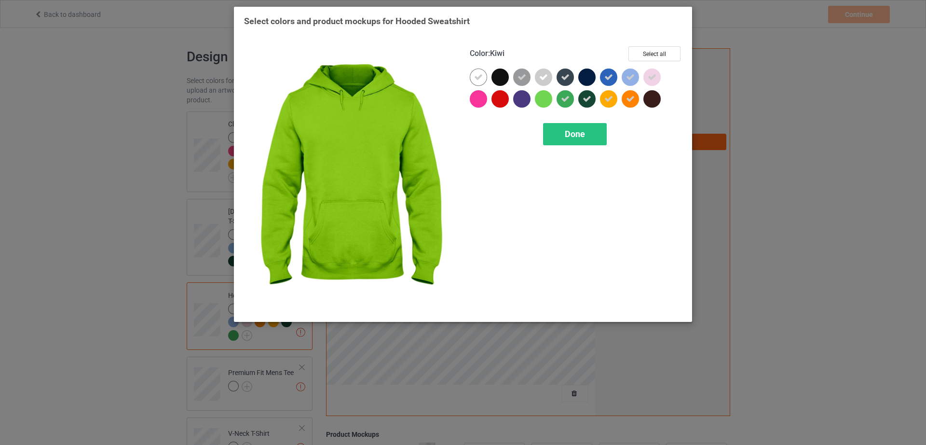
click at [543, 102] on div at bounding box center [543, 98] width 17 height 17
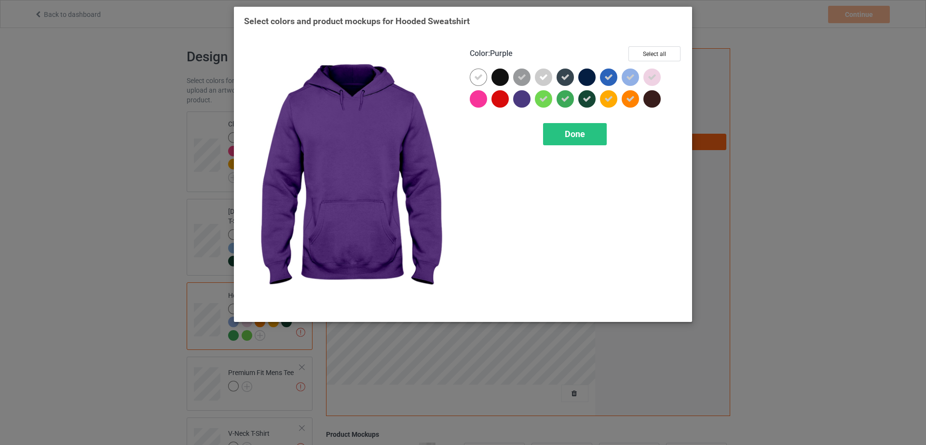
click at [525, 101] on div at bounding box center [521, 98] width 17 height 17
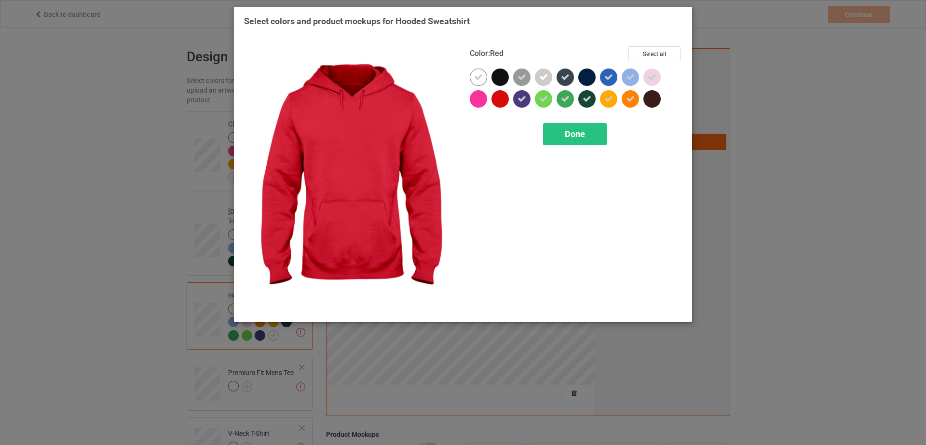
click at [503, 101] on div at bounding box center [499, 98] width 17 height 17
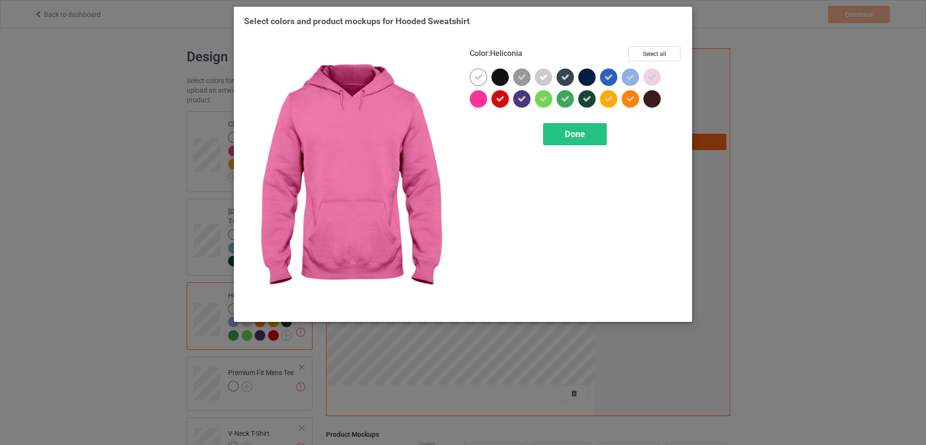
click at [479, 101] on div at bounding box center [478, 98] width 17 height 17
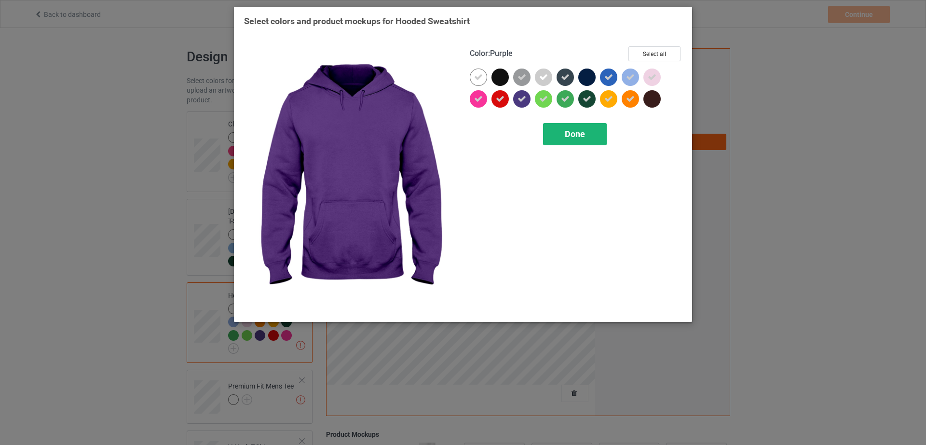
click at [572, 130] on span "Done" at bounding box center [575, 134] width 20 height 10
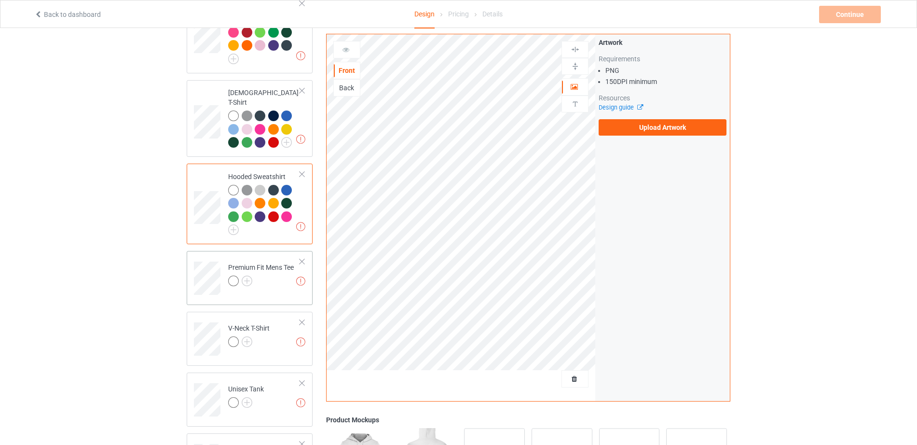
scroll to position [121, 0]
click at [250, 273] on img at bounding box center [247, 278] width 11 height 11
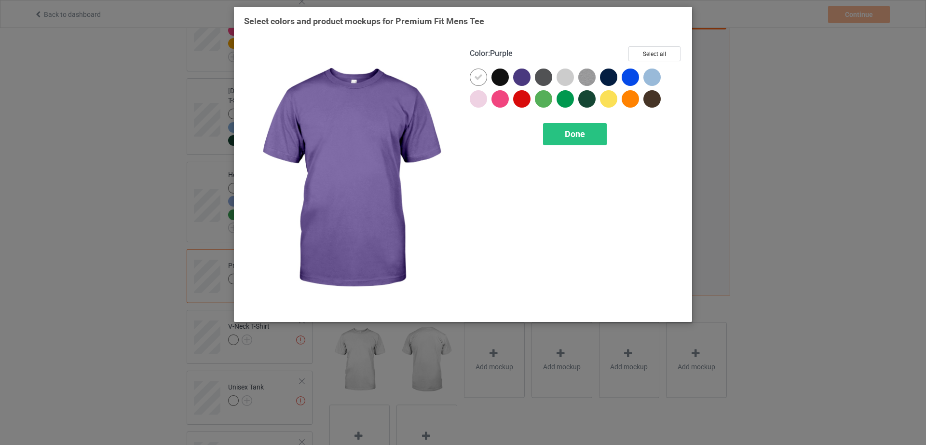
click at [524, 77] on div at bounding box center [521, 76] width 17 height 17
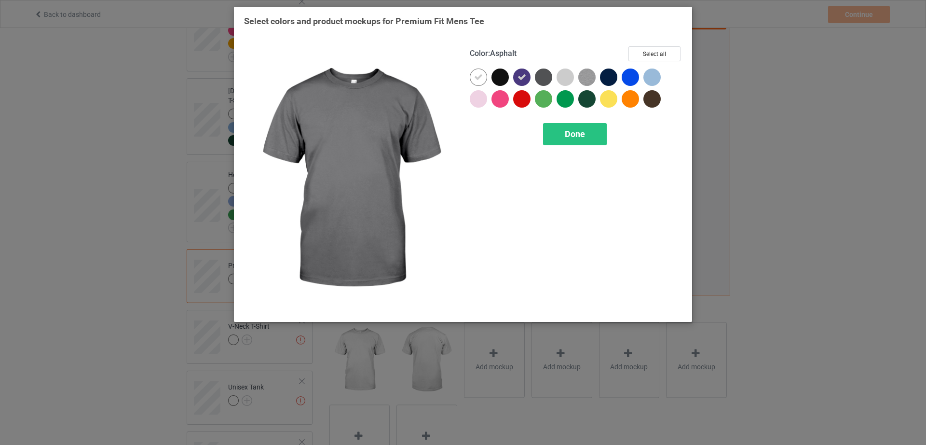
click at [540, 78] on div at bounding box center [543, 76] width 17 height 17
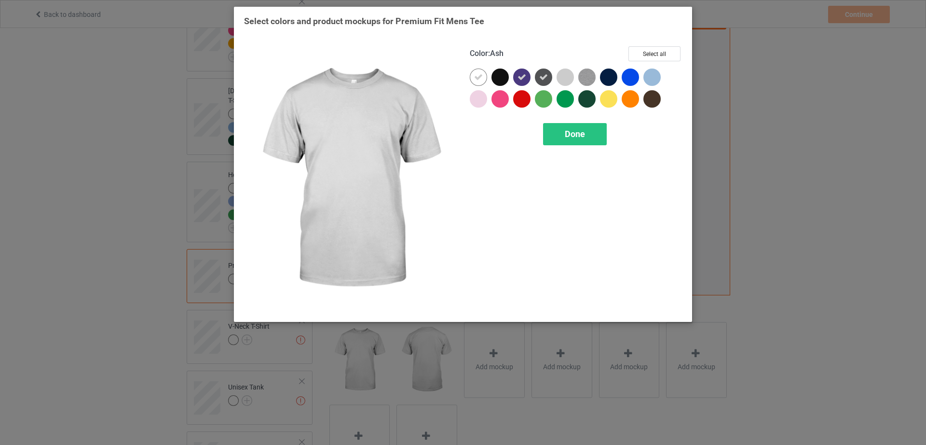
click at [567, 78] on div at bounding box center [565, 76] width 17 height 17
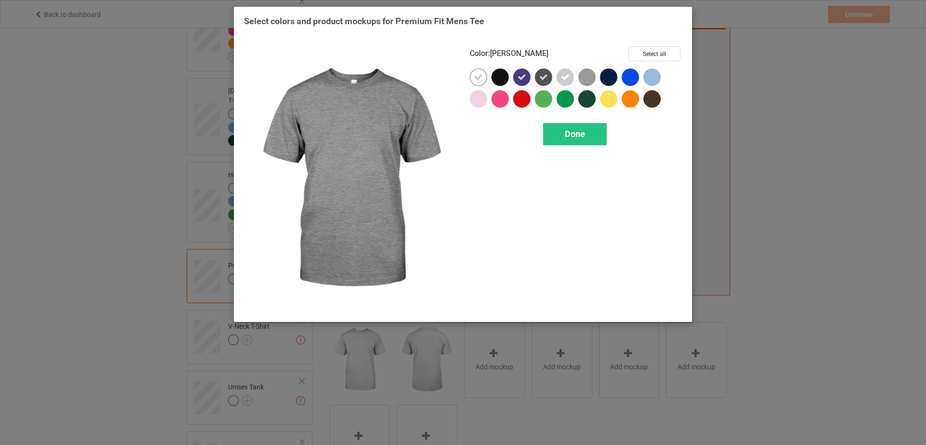
click at [593, 78] on img at bounding box center [586, 76] width 17 height 17
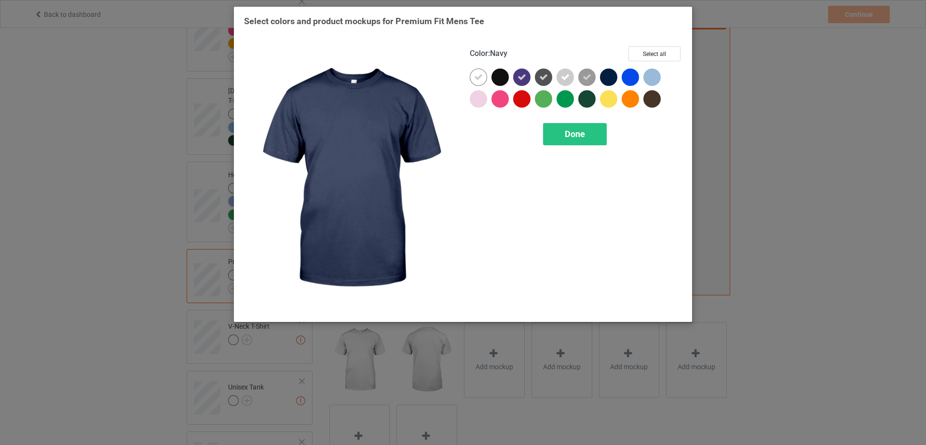
click at [604, 78] on div at bounding box center [608, 76] width 17 height 17
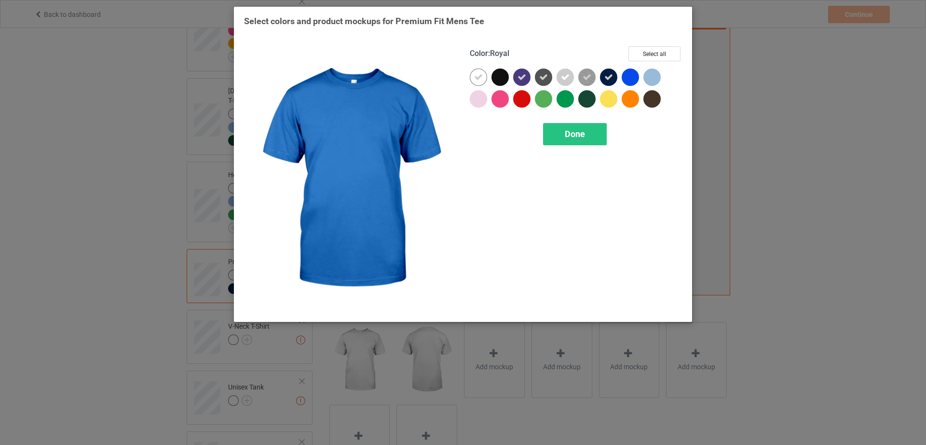
click at [630, 77] on div at bounding box center [630, 76] width 17 height 17
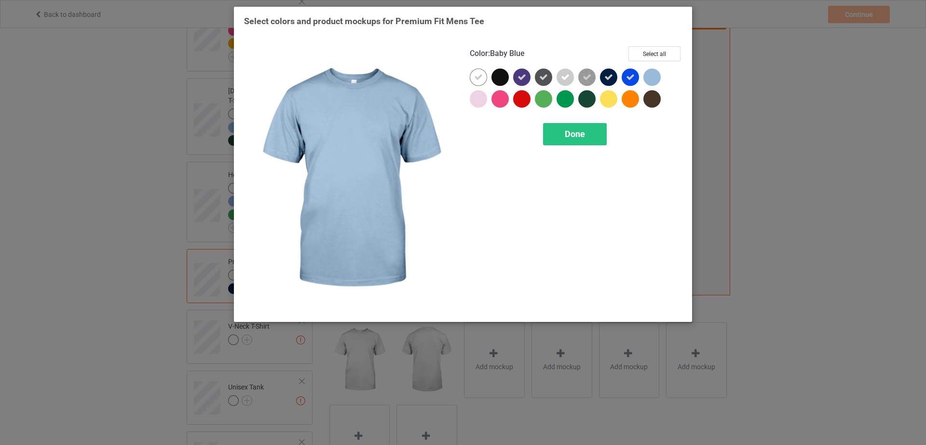
click at [657, 77] on div at bounding box center [651, 76] width 17 height 17
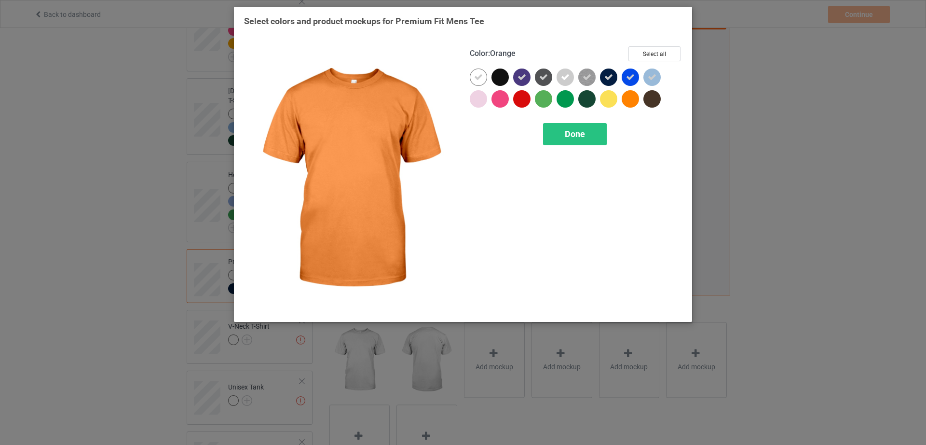
click at [629, 98] on div at bounding box center [630, 98] width 17 height 17
click at [608, 100] on div at bounding box center [608, 98] width 17 height 17
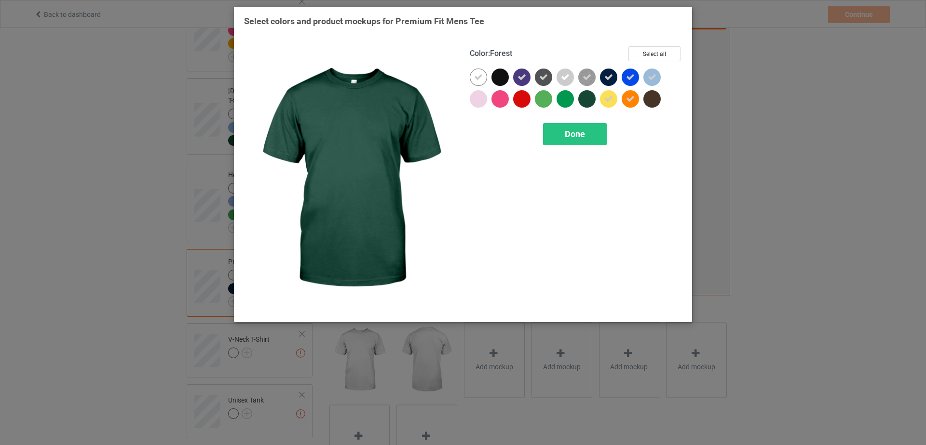
click at [589, 103] on div at bounding box center [586, 98] width 17 height 17
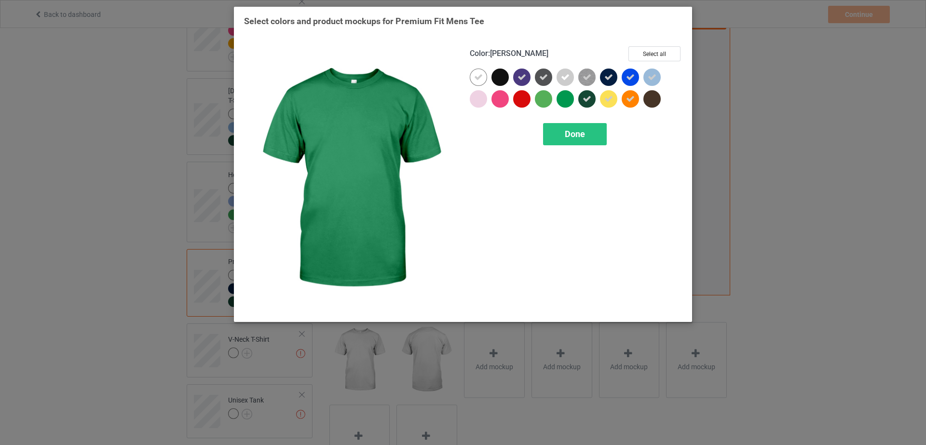
click at [572, 102] on div at bounding box center [565, 98] width 17 height 17
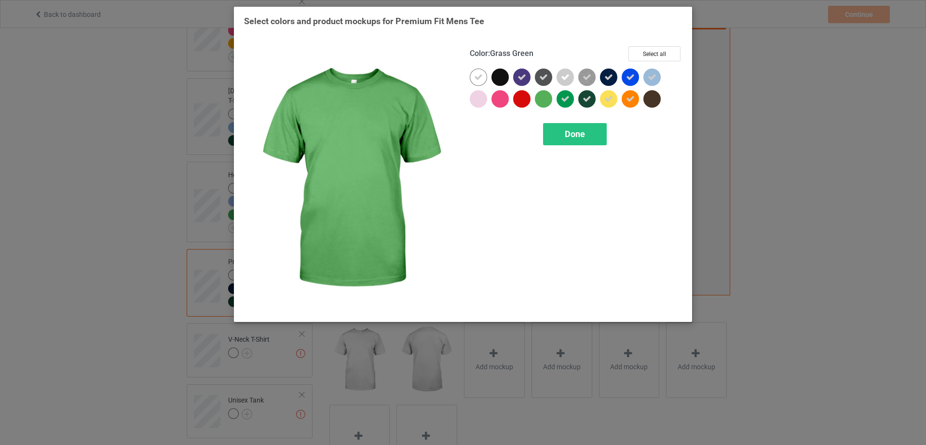
click at [542, 102] on div at bounding box center [543, 98] width 17 height 17
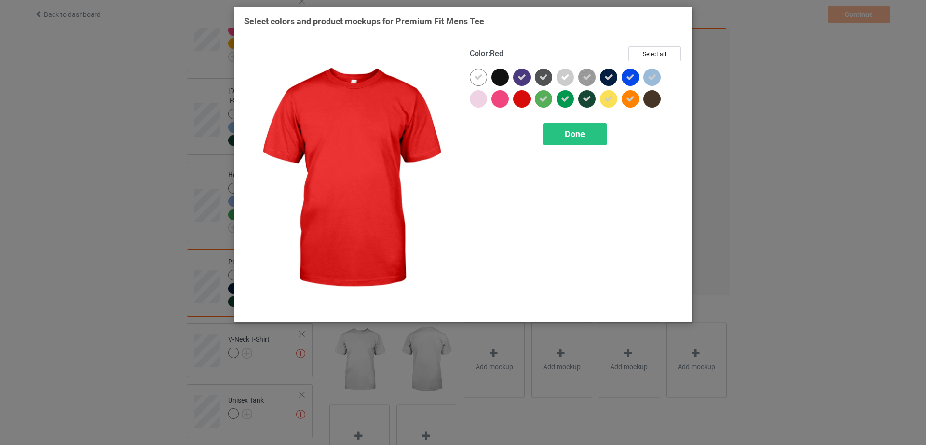
click at [529, 101] on div at bounding box center [521, 98] width 17 height 17
click at [505, 101] on div at bounding box center [499, 98] width 17 height 17
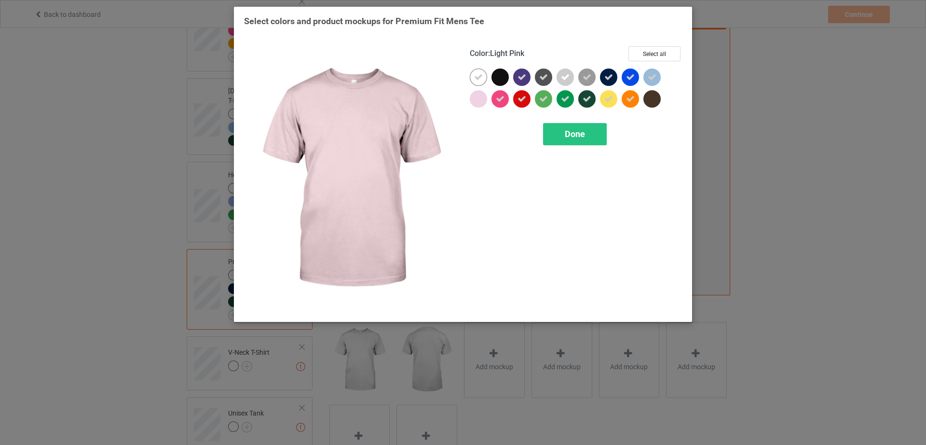
click at [476, 101] on div at bounding box center [478, 98] width 17 height 17
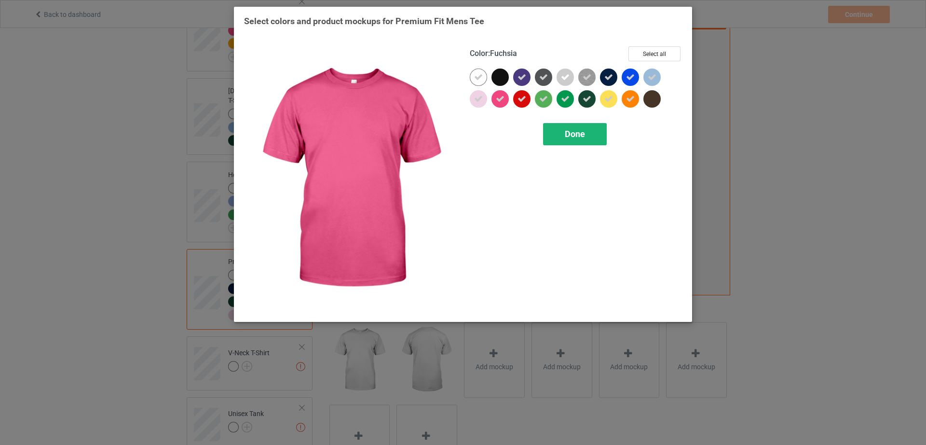
click at [569, 132] on span "Done" at bounding box center [575, 134] width 20 height 10
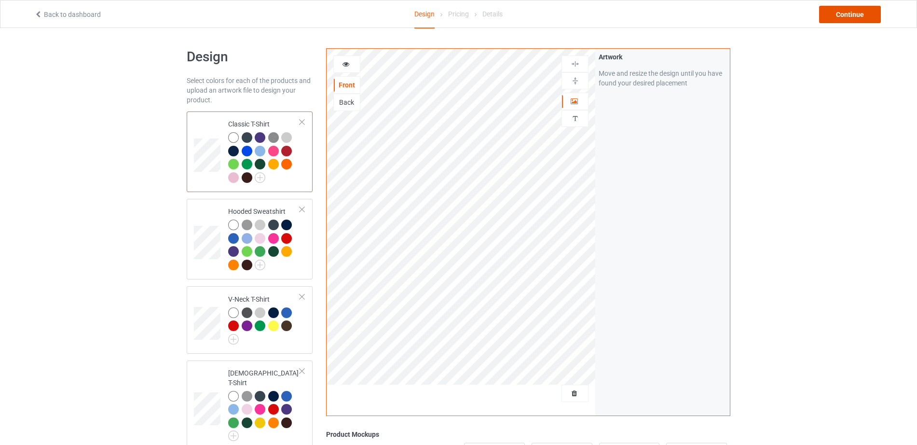
click at [840, 15] on div "Continue" at bounding box center [850, 14] width 62 height 17
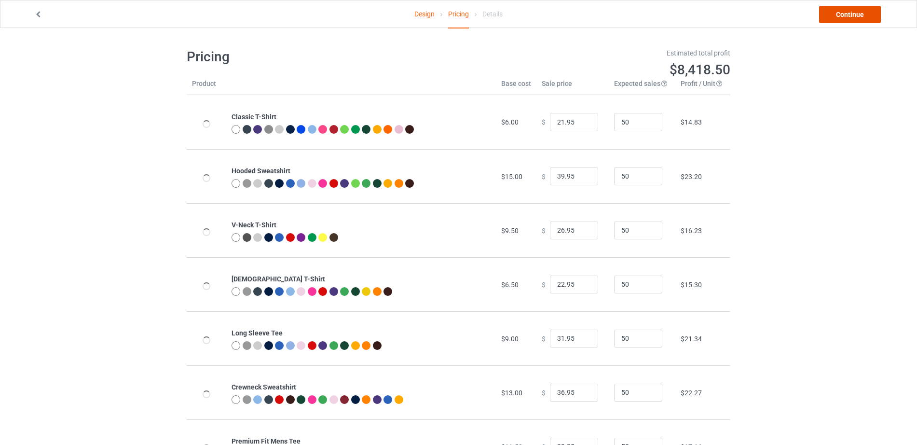
click at [840, 15] on link "Continue" at bounding box center [850, 14] width 62 height 17
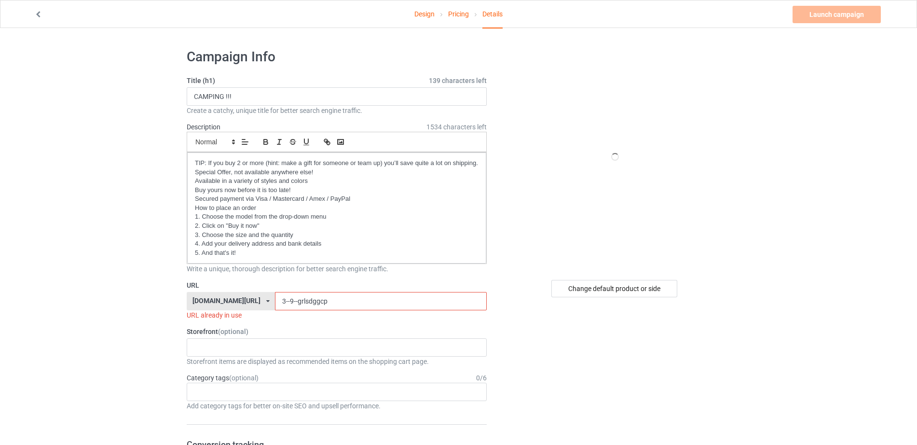
click at [339, 301] on input "3--9--grlsdggcp" at bounding box center [380, 301] width 211 height 18
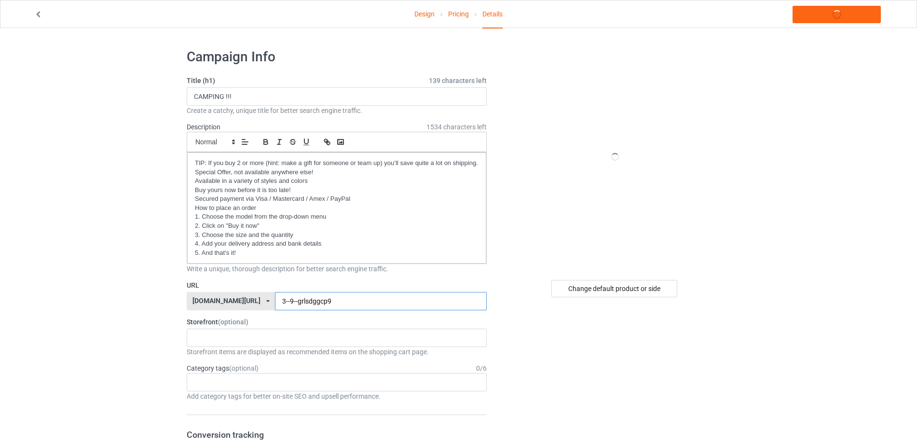
type input "3--9--grlsdggcp99"
click at [814, 18] on link "Launch campaign" at bounding box center [836, 14] width 88 height 17
